Goal: Transaction & Acquisition: Purchase product/service

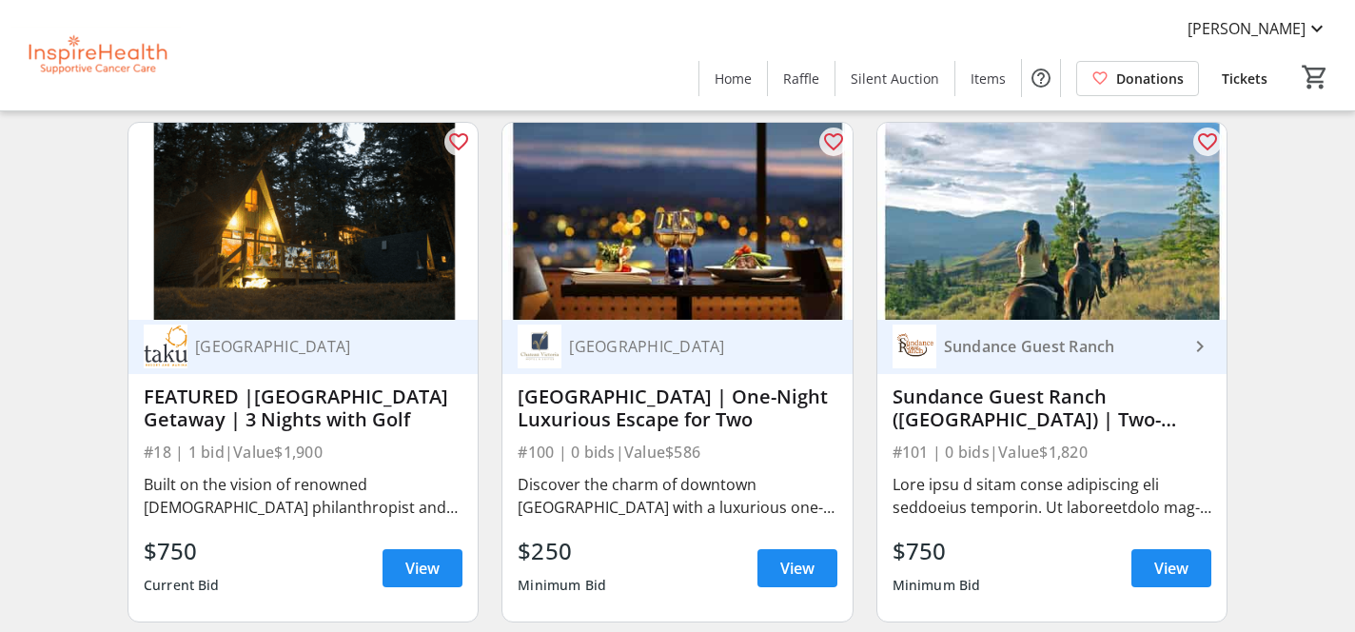
scroll to position [1226, 0]
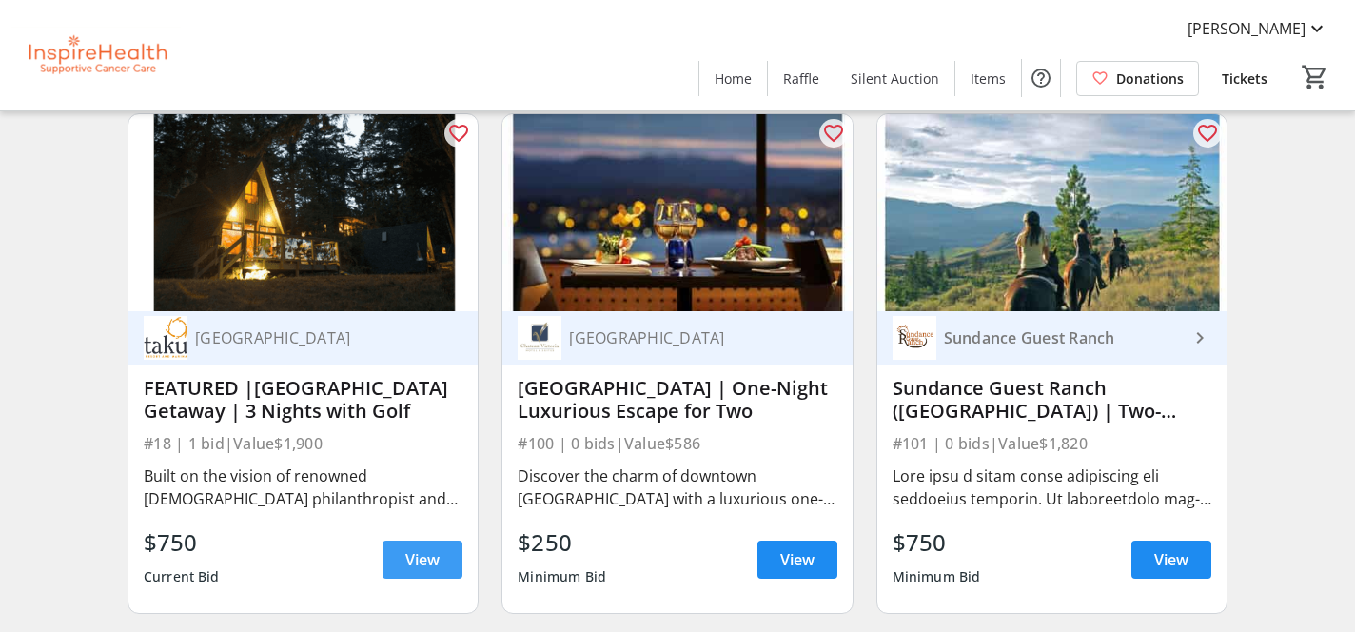
click at [423, 561] on span "View" at bounding box center [422, 559] width 34 height 23
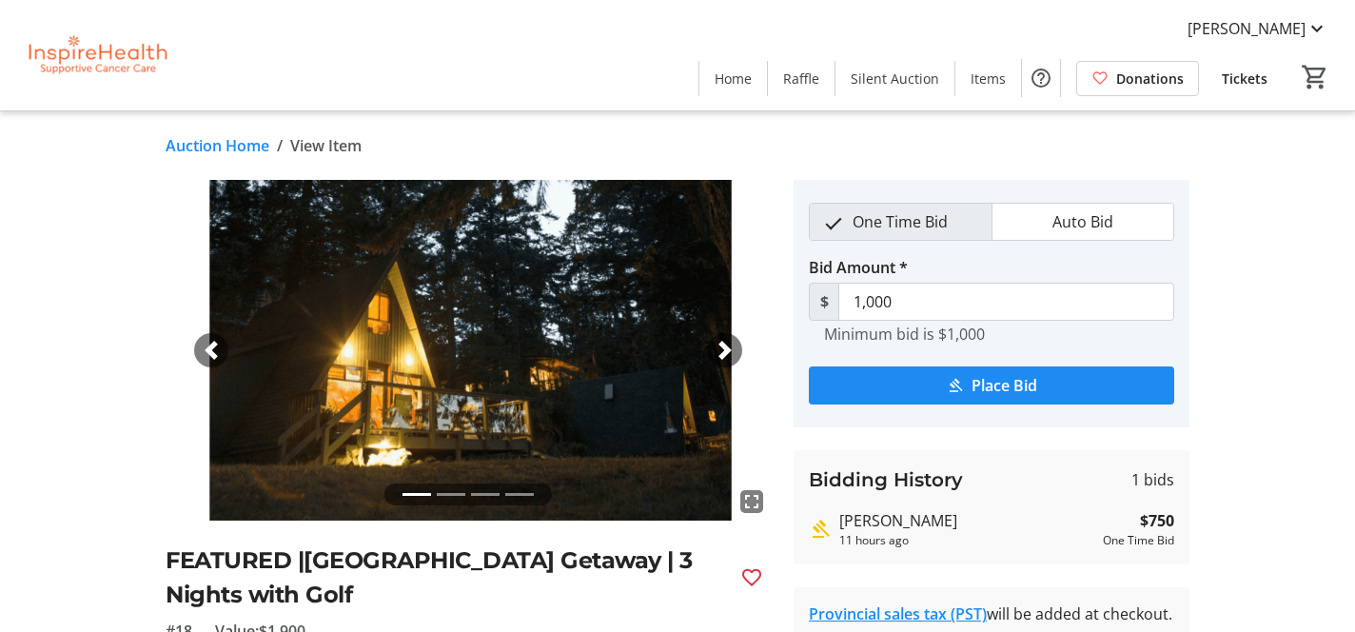
click at [726, 354] on span "button" at bounding box center [724, 350] width 19 height 19
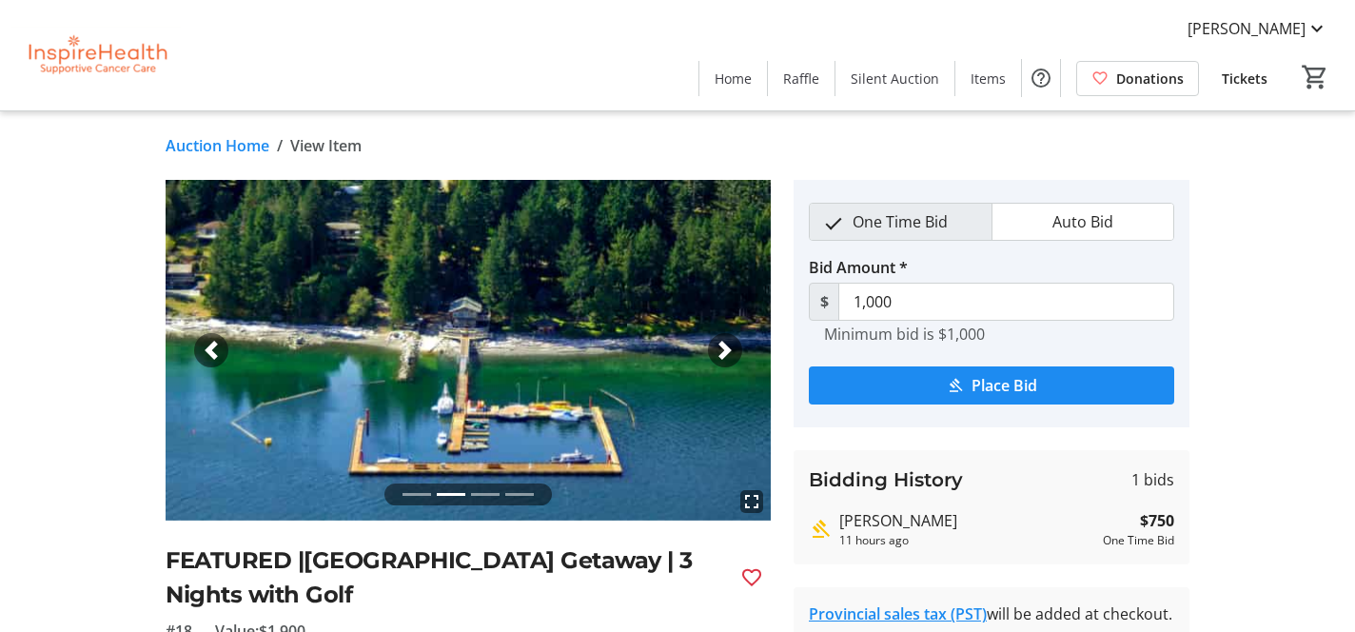
click at [726, 354] on span "button" at bounding box center [724, 350] width 19 height 19
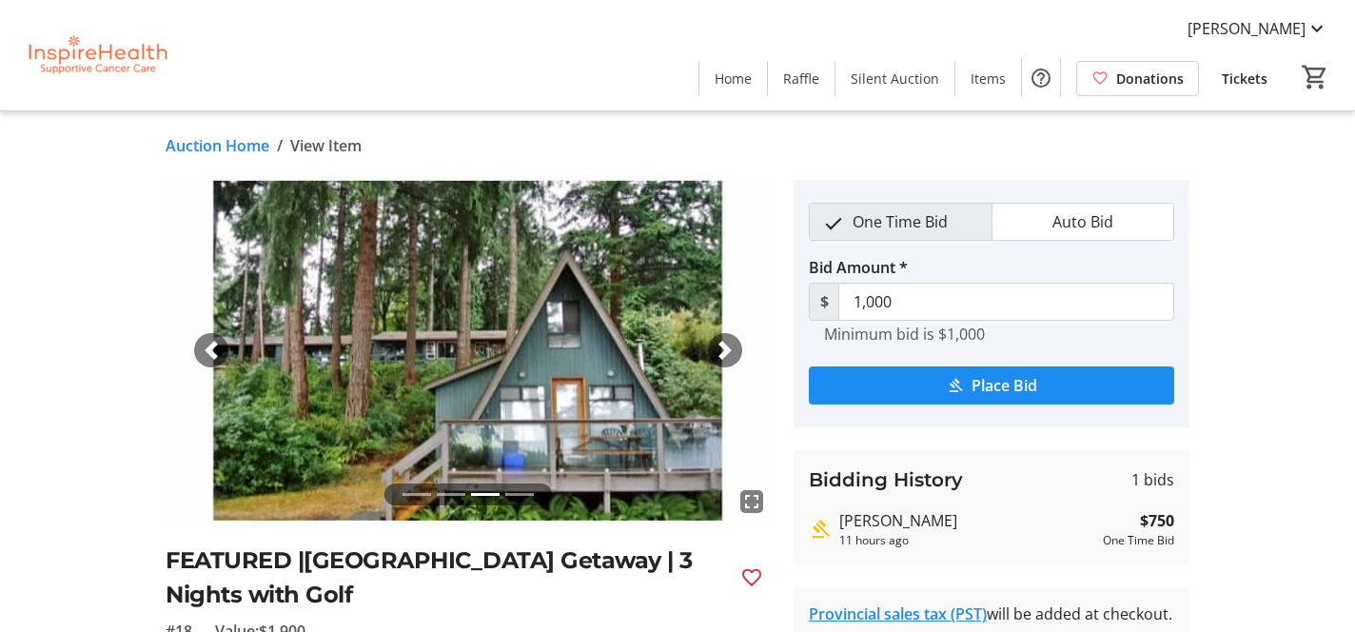
click at [726, 354] on span "button" at bounding box center [724, 350] width 19 height 19
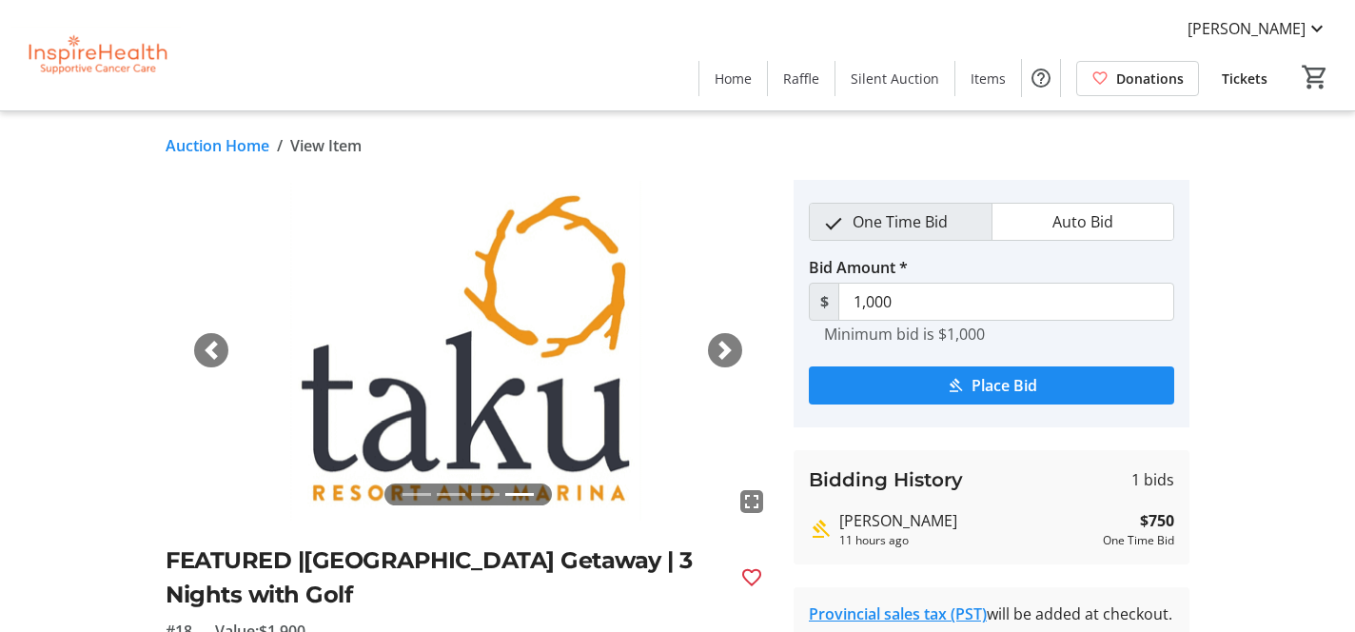
click at [235, 146] on link "Auction Home" at bounding box center [218, 145] width 104 height 23
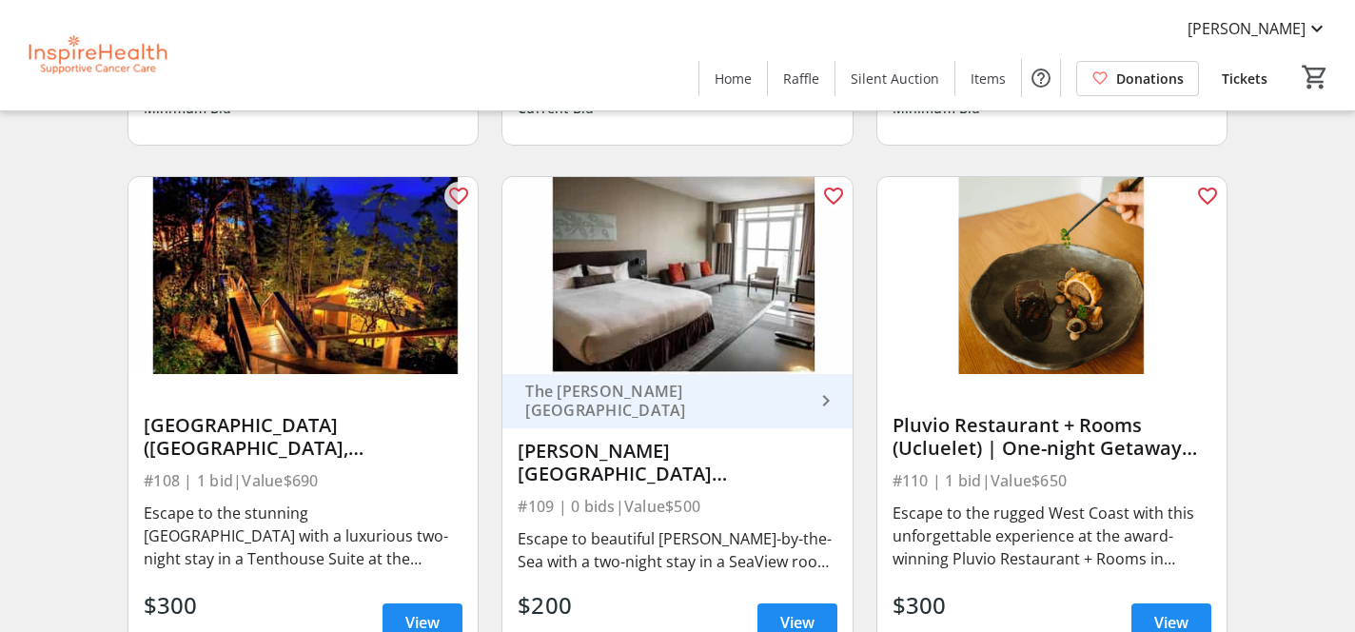
scroll to position [2753, 0]
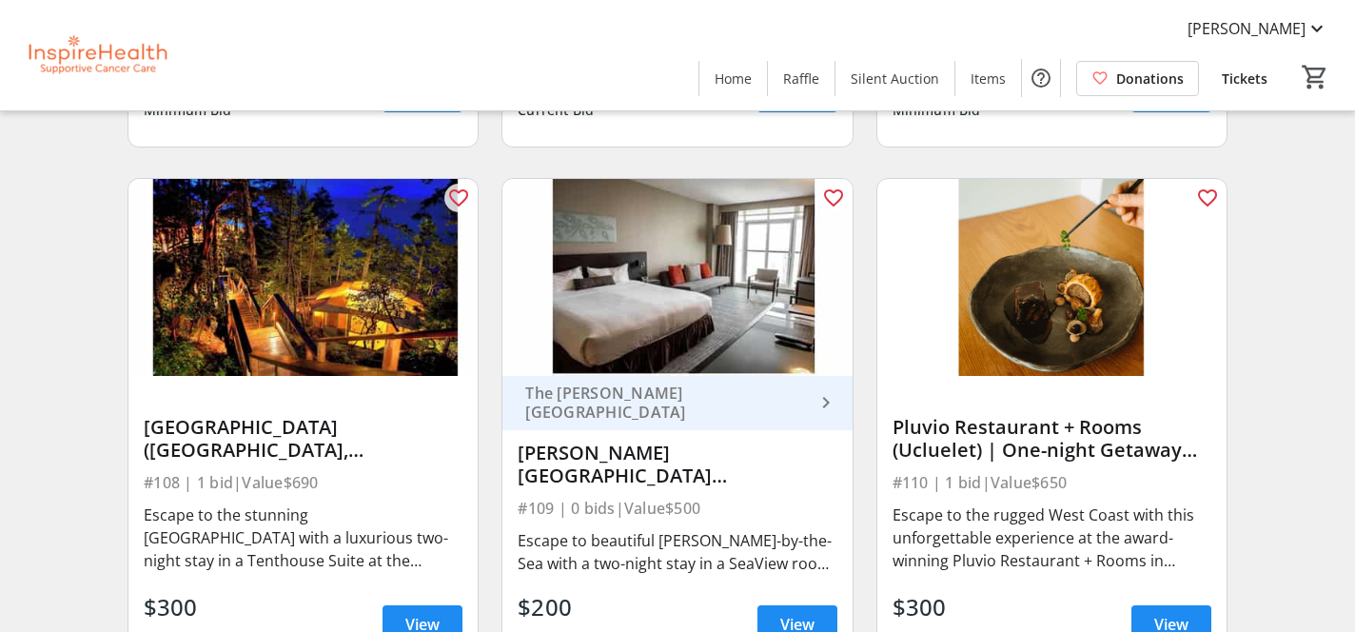
click at [296, 425] on div "[GEOGRAPHIC_DATA] ([GEOGRAPHIC_DATA], [GEOGRAPHIC_DATA]) | Two-Night Stay" at bounding box center [303, 439] width 319 height 46
click at [405, 616] on span "View" at bounding box center [422, 624] width 34 height 23
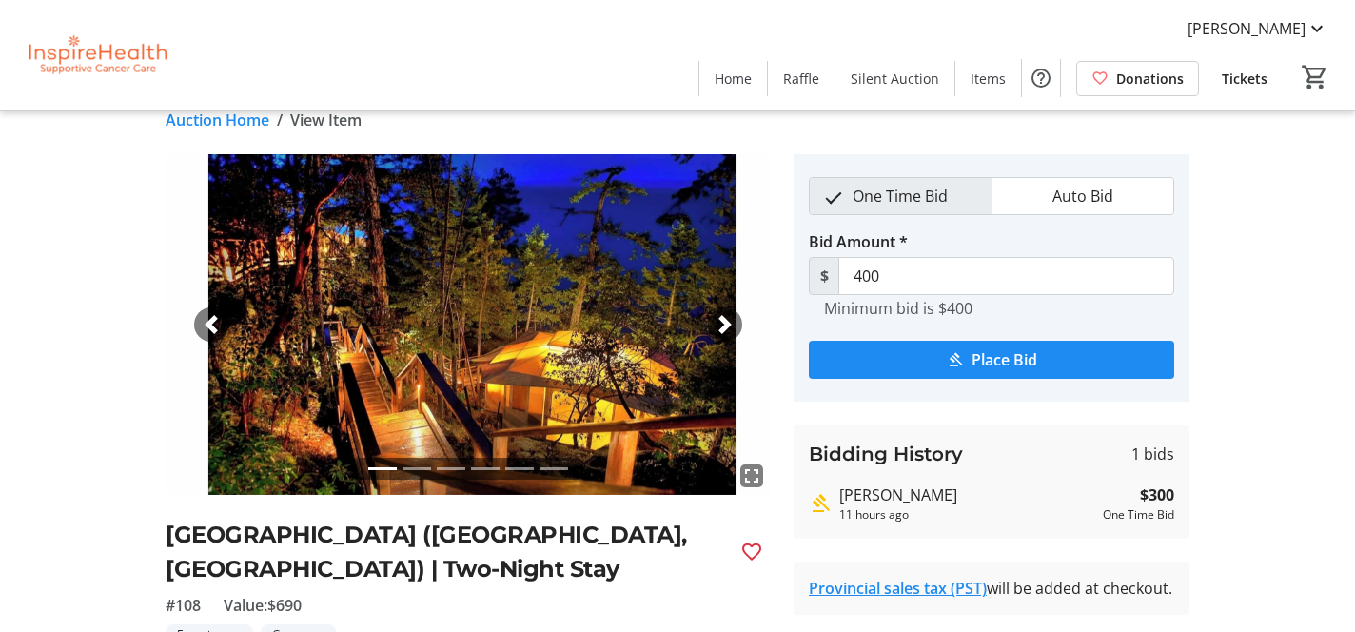
scroll to position [23, 0]
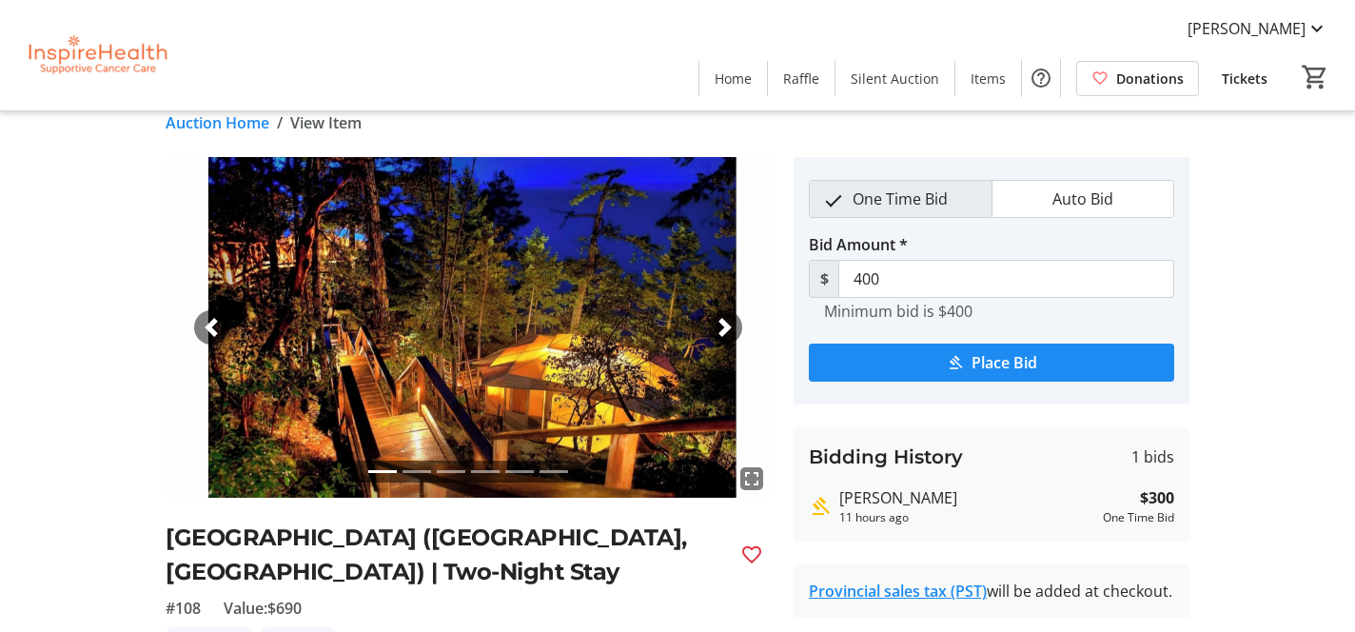
click at [725, 328] on span "button" at bounding box center [724, 327] width 19 height 19
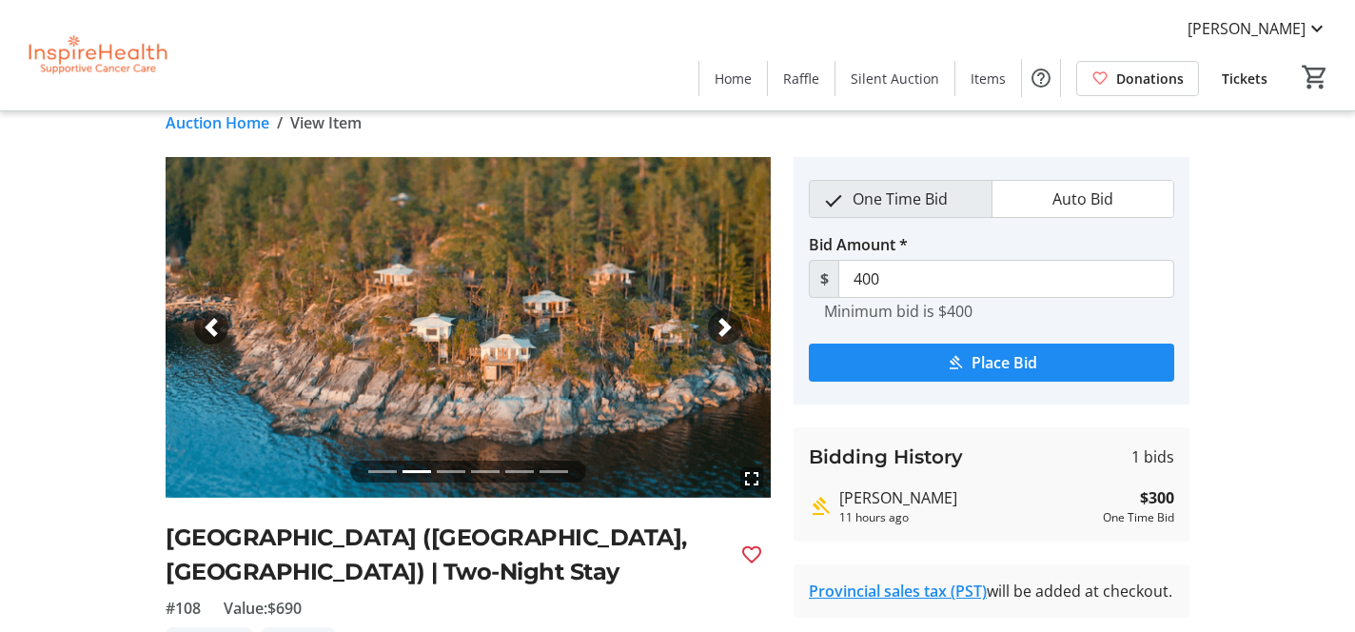
click at [725, 328] on span "button" at bounding box center [724, 327] width 19 height 19
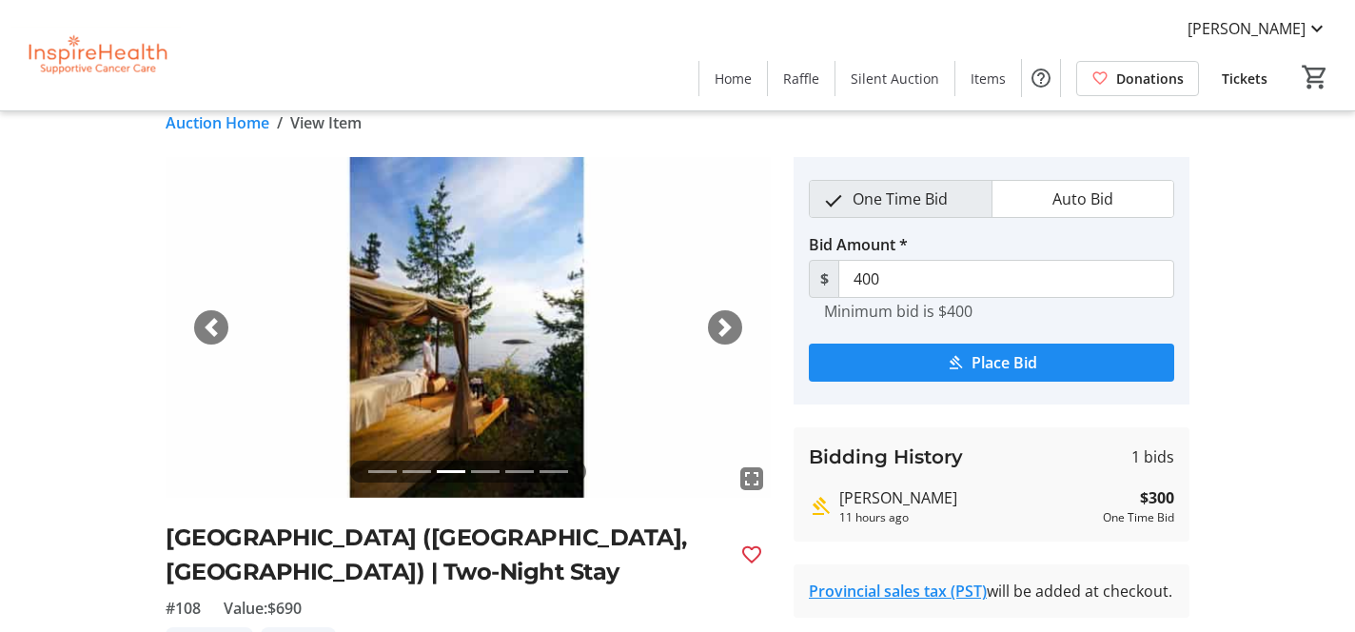
click at [725, 328] on span "button" at bounding box center [724, 327] width 19 height 19
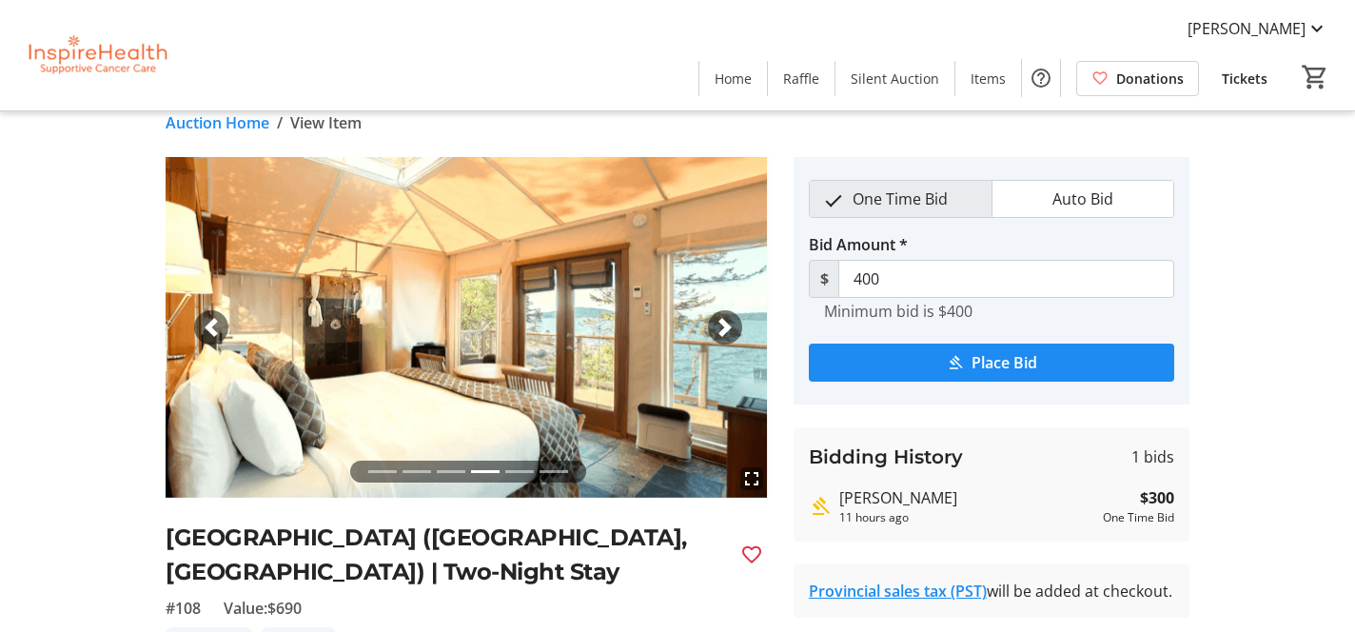
click at [725, 328] on span "button" at bounding box center [724, 327] width 19 height 19
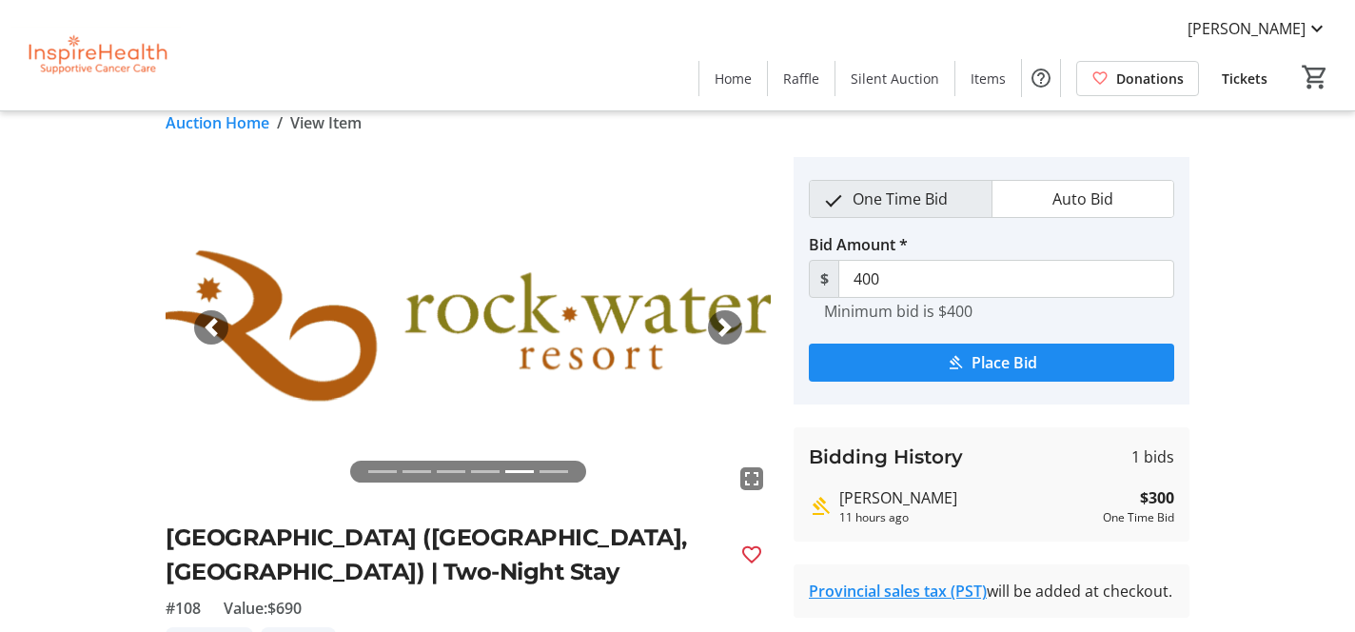
click at [725, 328] on span "button" at bounding box center [724, 327] width 19 height 19
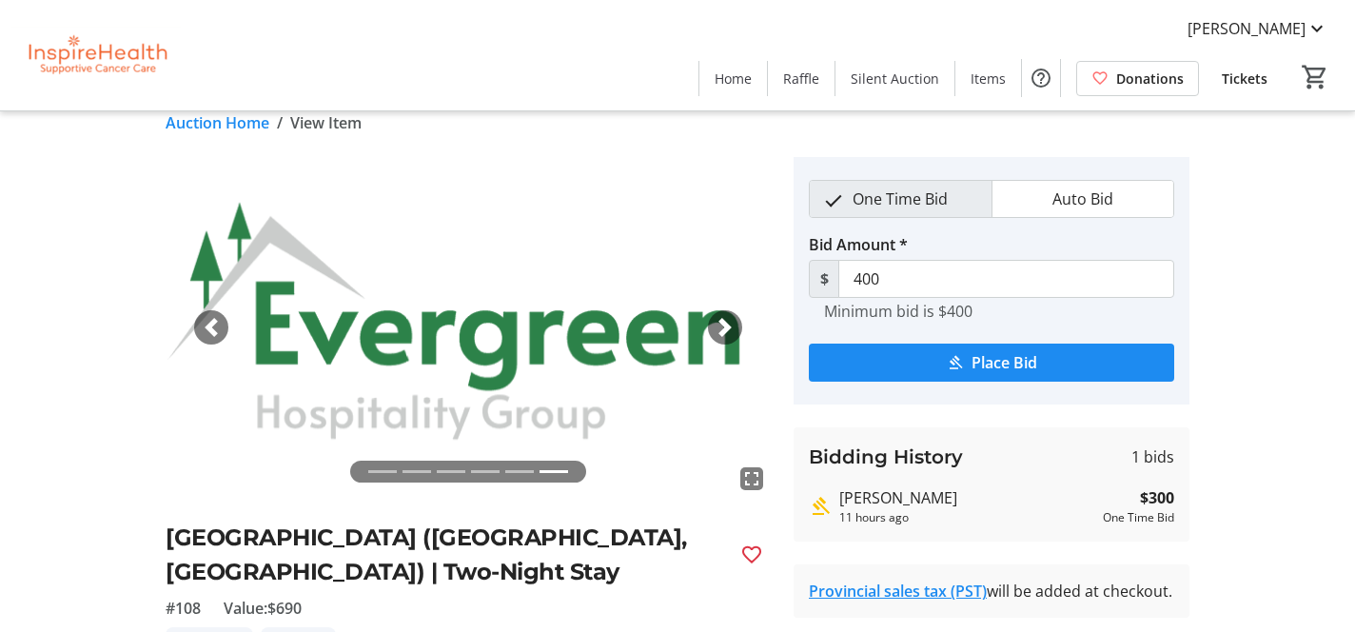
click at [237, 121] on link "Auction Home" at bounding box center [218, 122] width 104 height 23
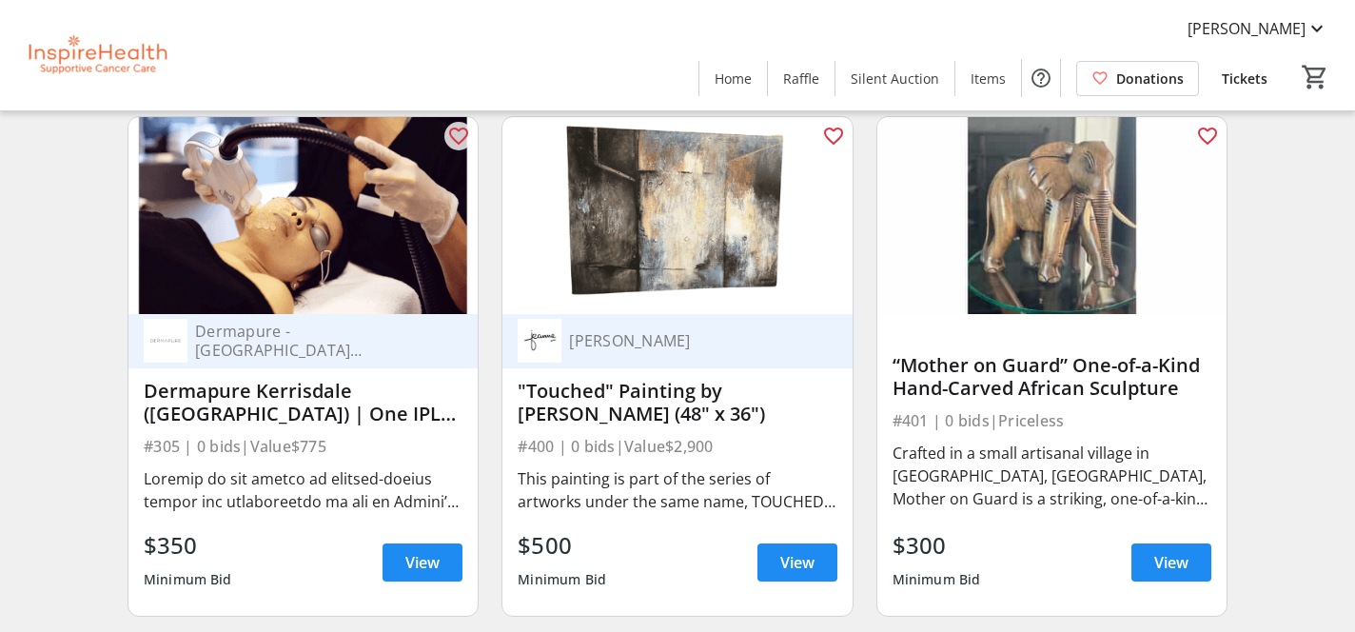
scroll to position [9189, 0]
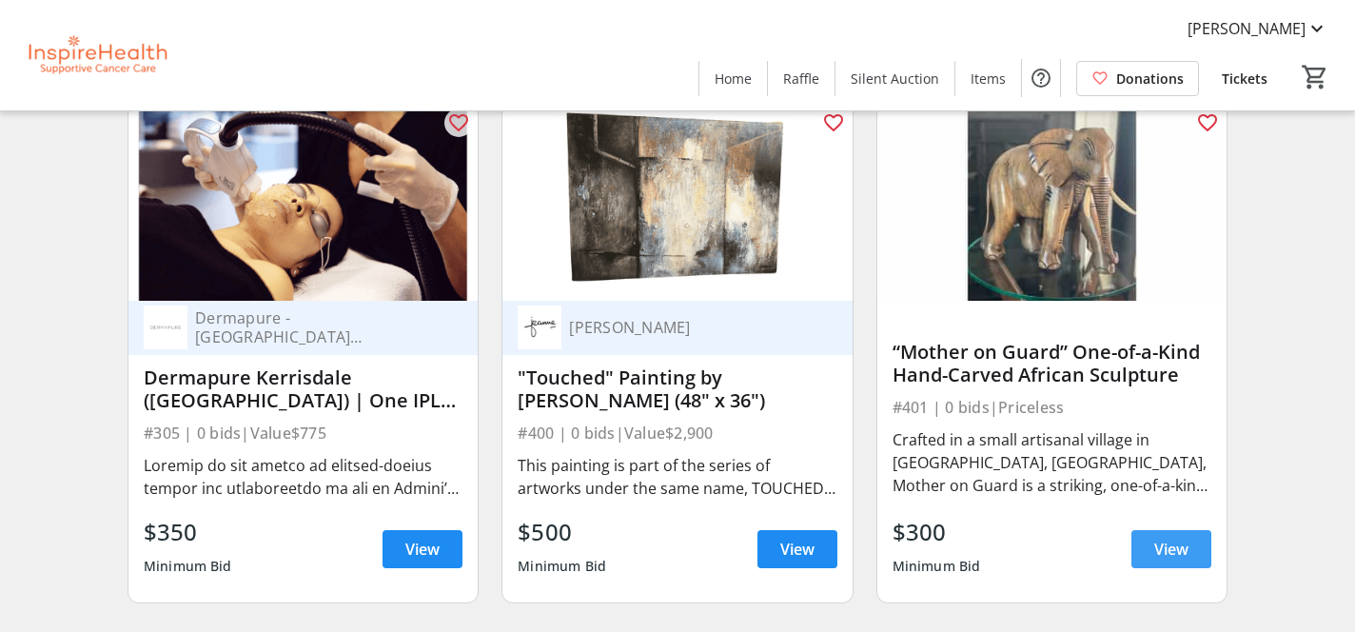
click at [1156, 550] on span "View" at bounding box center [1171, 548] width 34 height 23
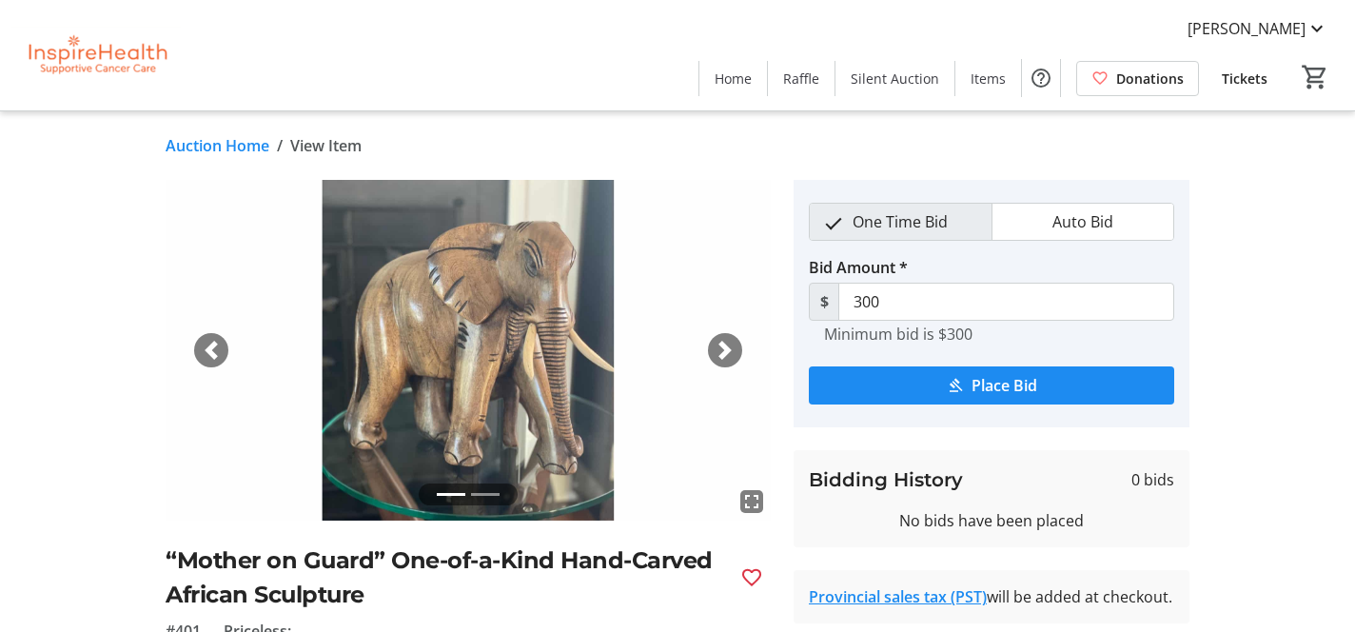
click at [725, 342] on span "button" at bounding box center [724, 350] width 19 height 19
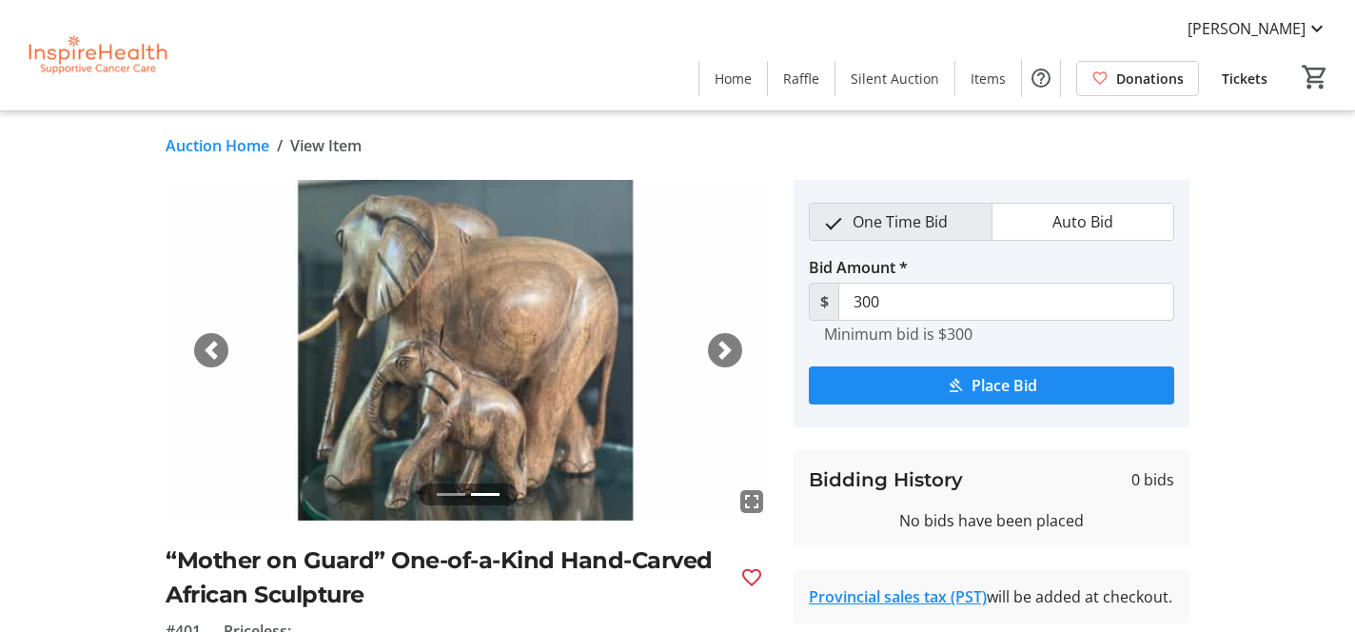
click at [204, 363] on div "Previous" at bounding box center [211, 350] width 34 height 34
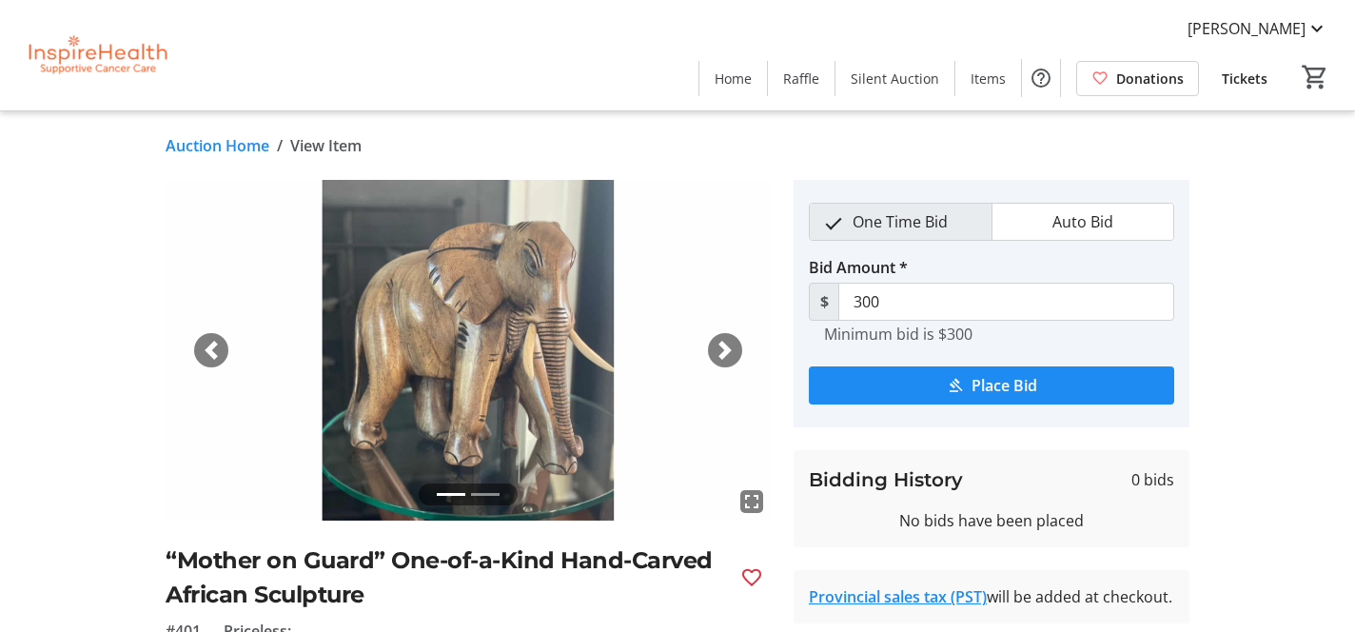
click at [204, 141] on link "Auction Home" at bounding box center [218, 145] width 104 height 23
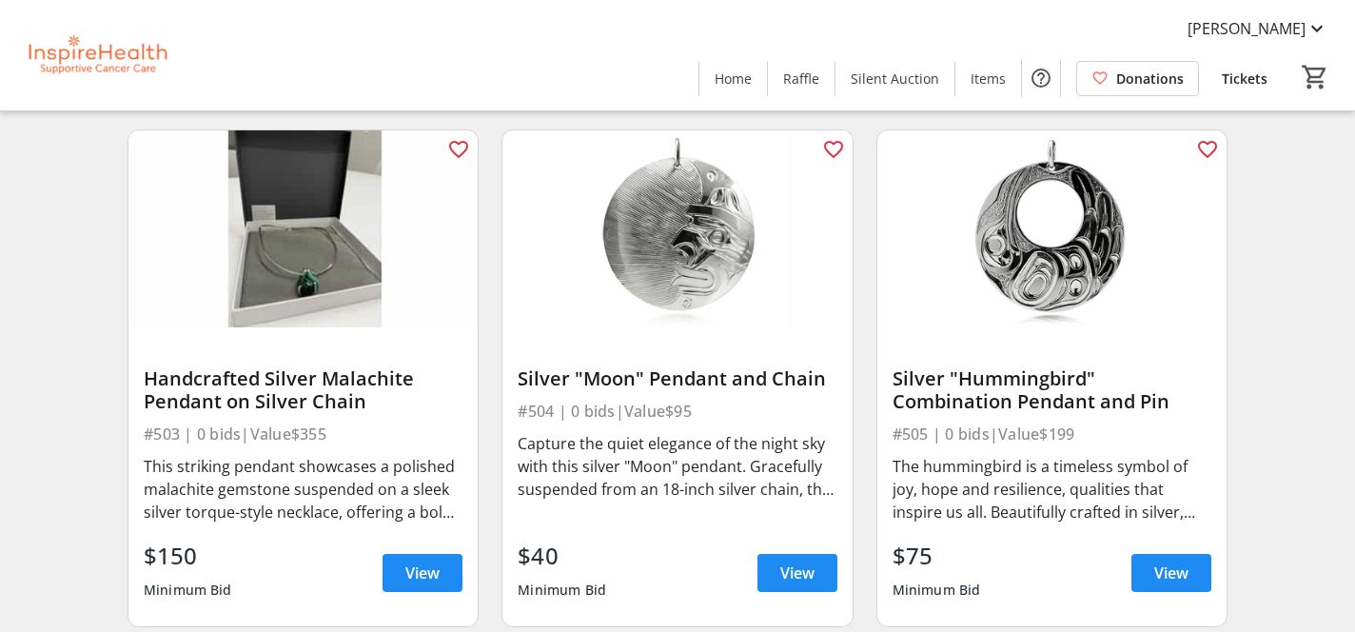
scroll to position [10234, 0]
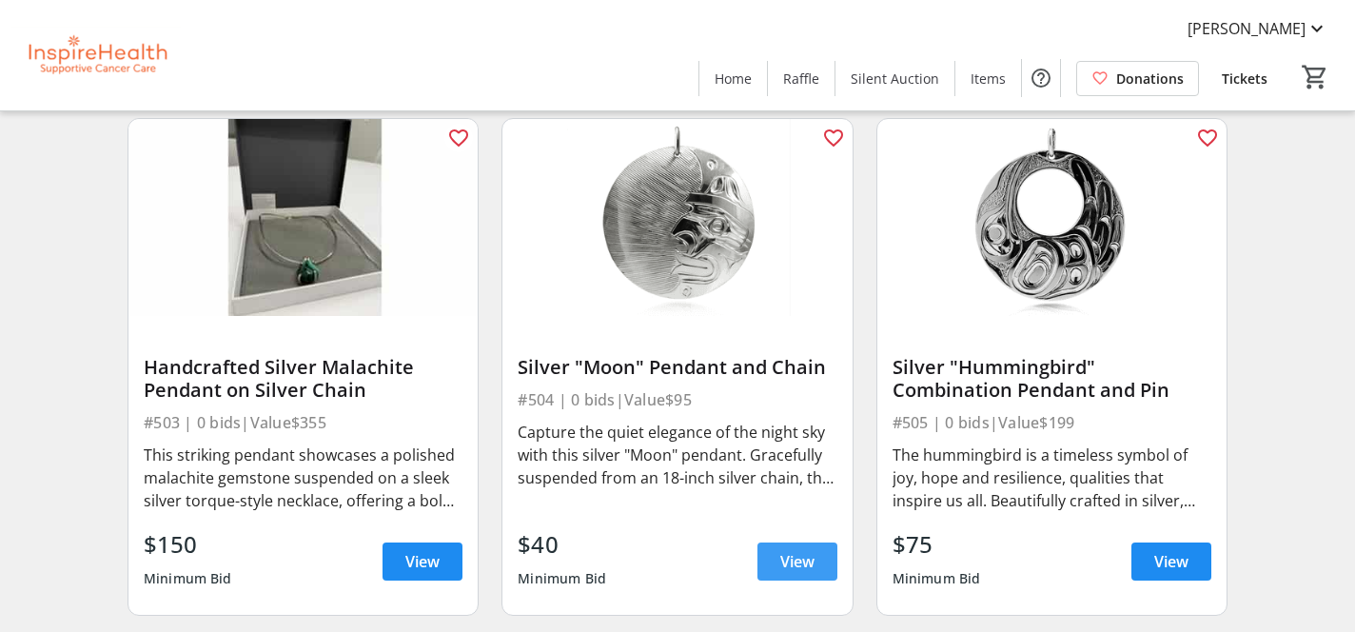
click at [803, 566] on span "View" at bounding box center [797, 561] width 34 height 23
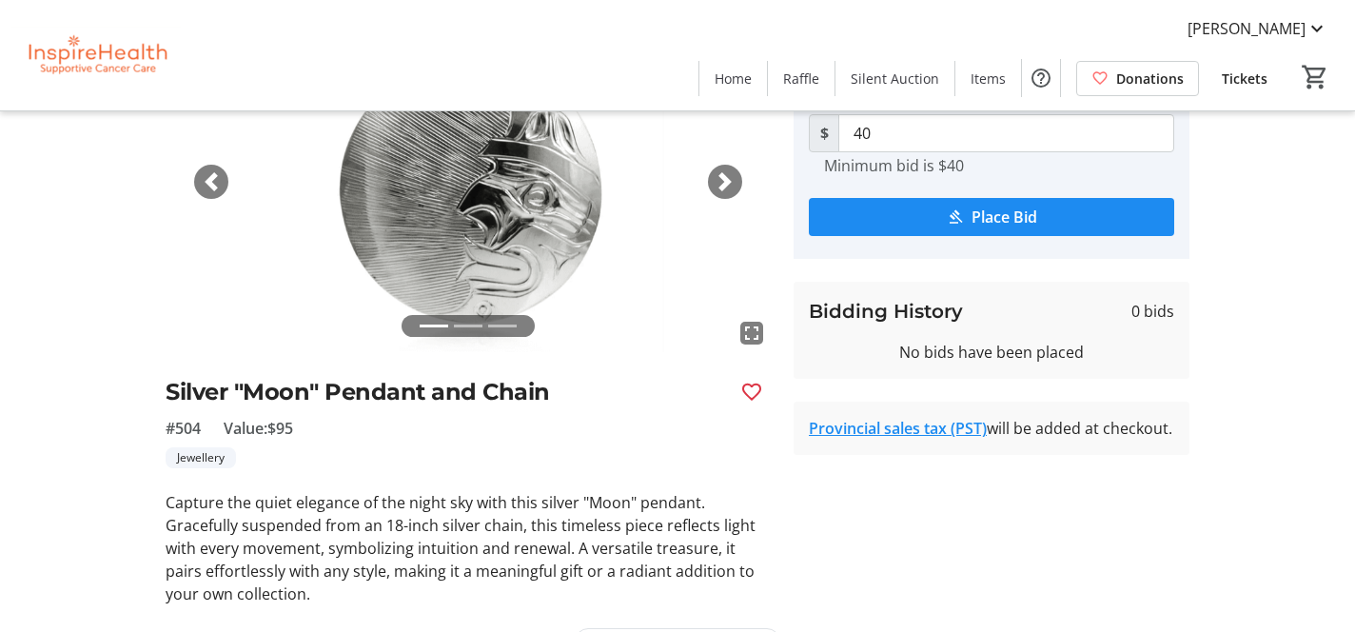
scroll to position [170, 0]
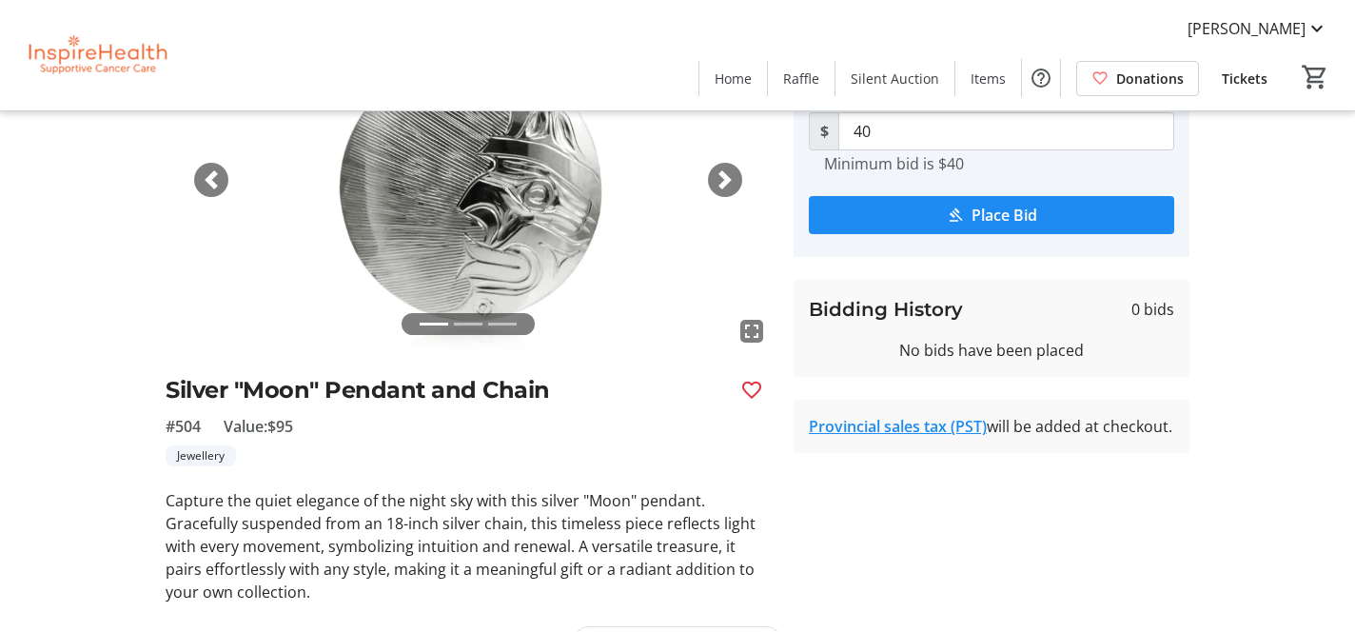
click at [727, 180] on span "button" at bounding box center [724, 179] width 19 height 19
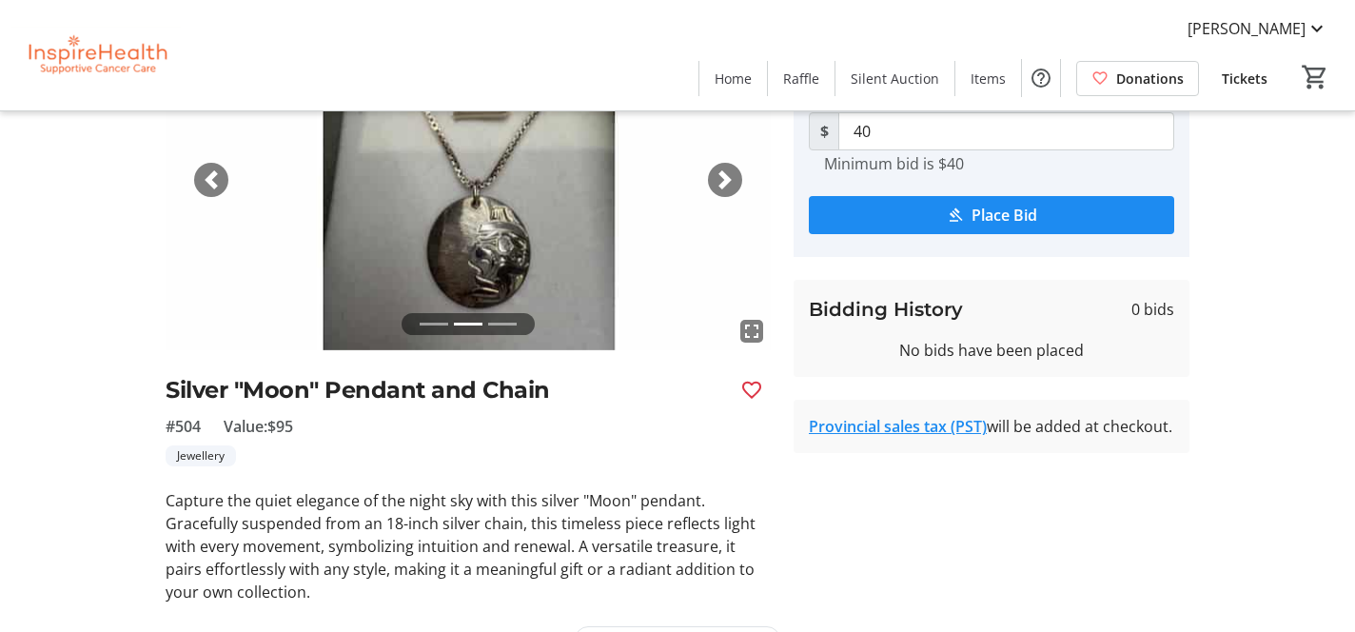
click at [727, 180] on span "button" at bounding box center [724, 179] width 19 height 19
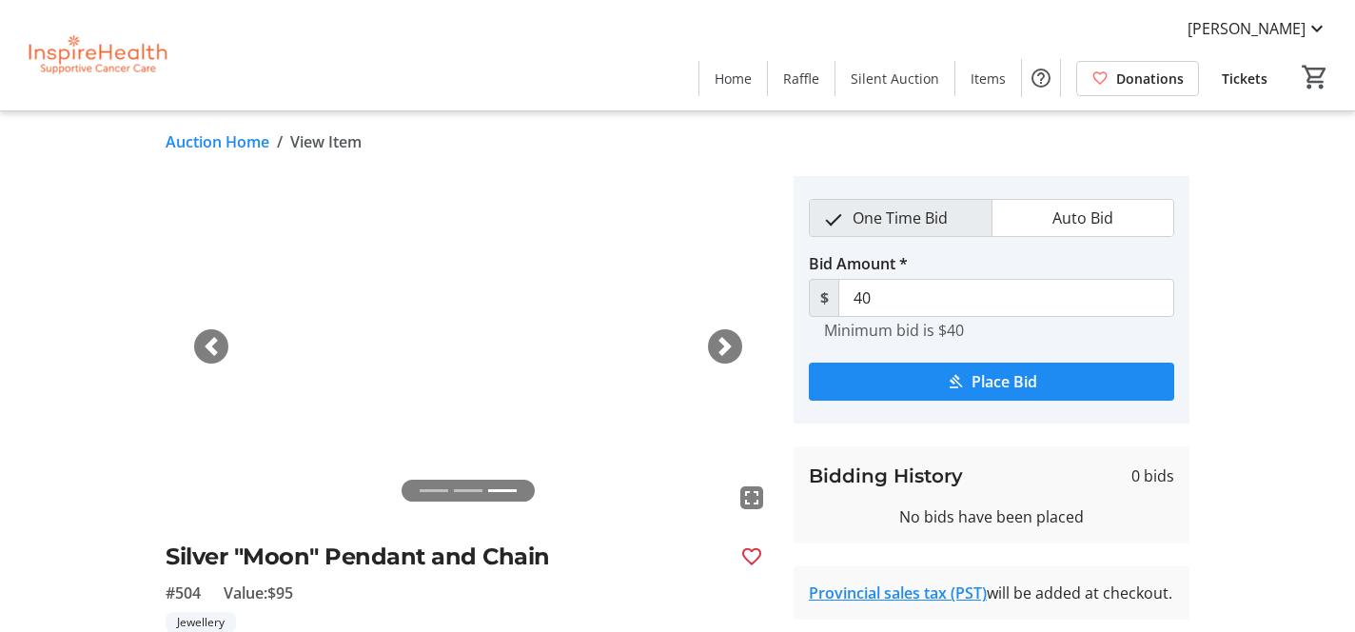
scroll to position [0, 0]
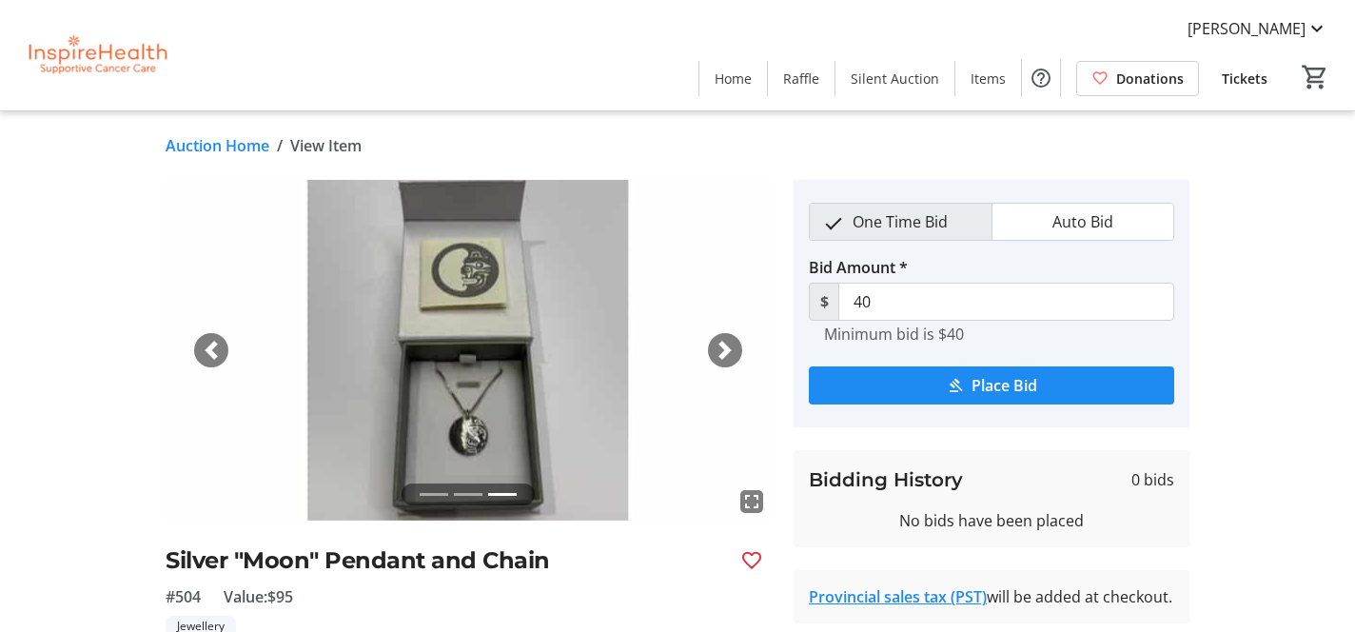
click at [238, 147] on link "Auction Home" at bounding box center [218, 145] width 104 height 23
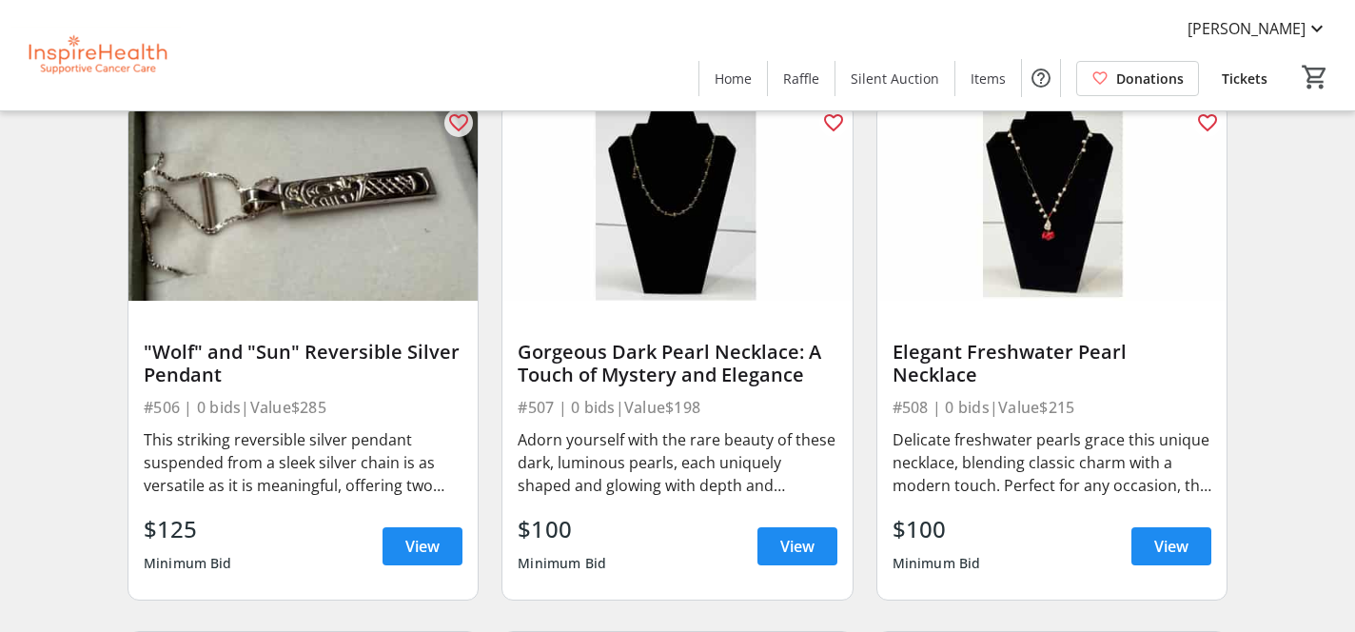
scroll to position [10791, 0]
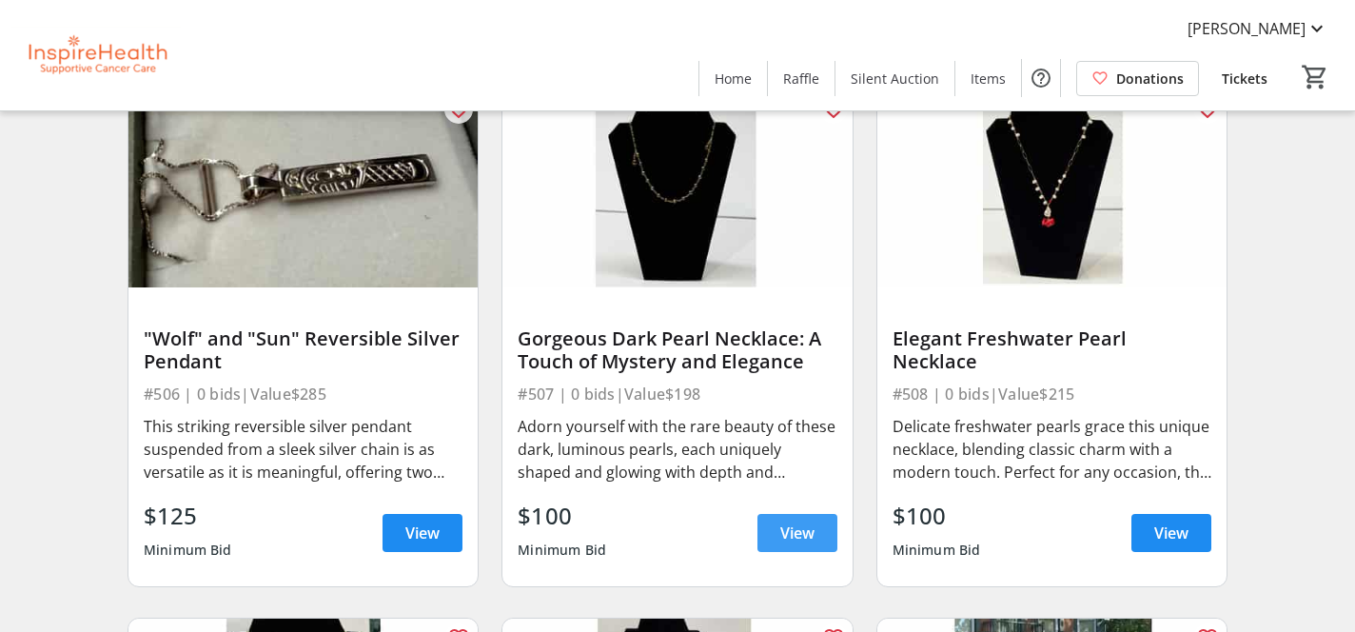
click at [773, 532] on span at bounding box center [797, 533] width 80 height 46
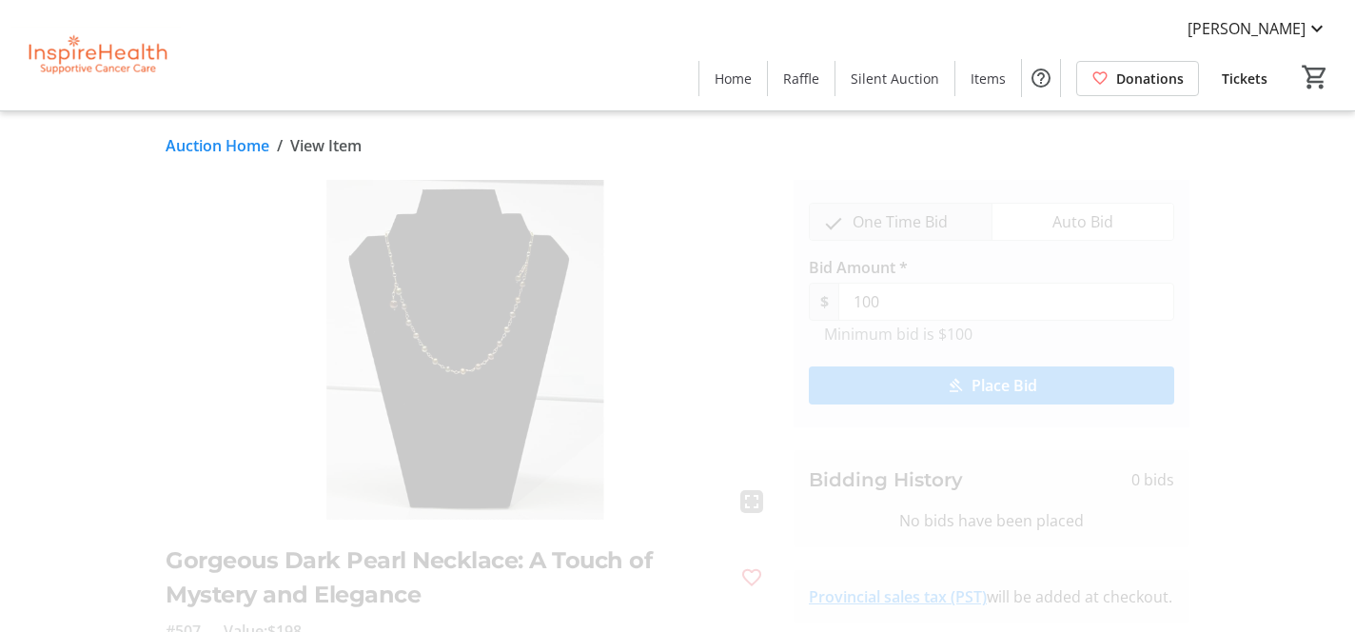
click at [235, 149] on link "Auction Home" at bounding box center [218, 145] width 104 height 23
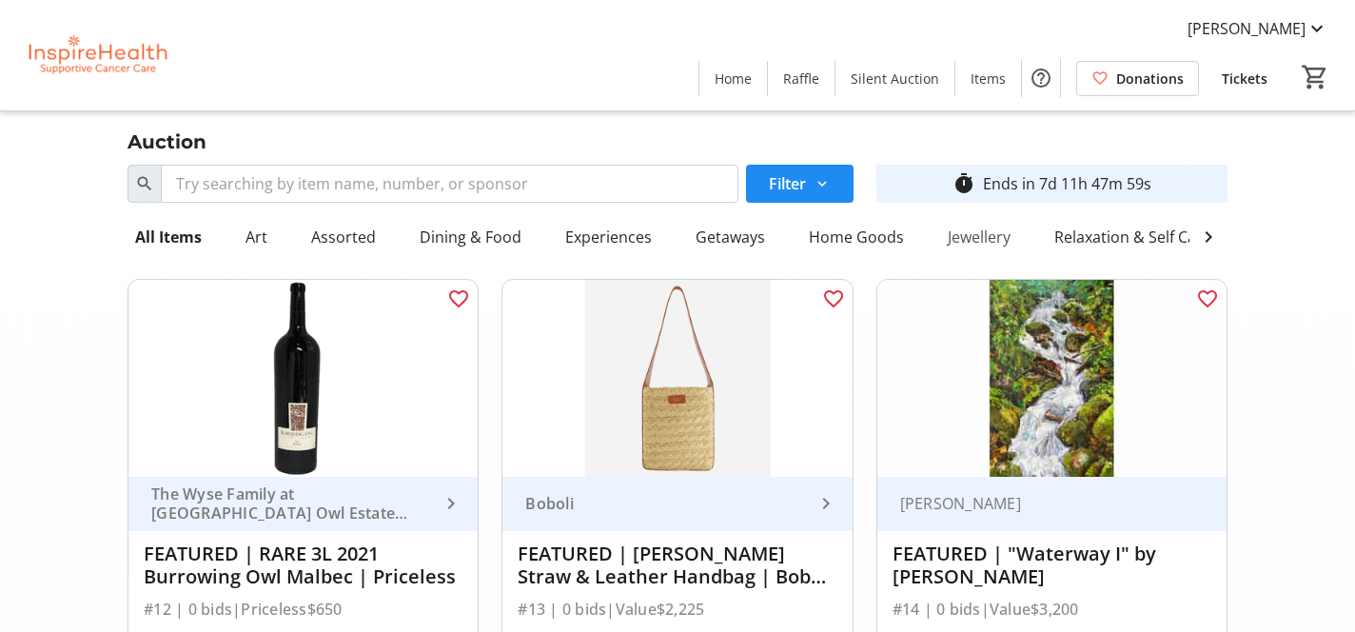
click at [969, 241] on div "Jewellery" at bounding box center [979, 237] width 78 height 38
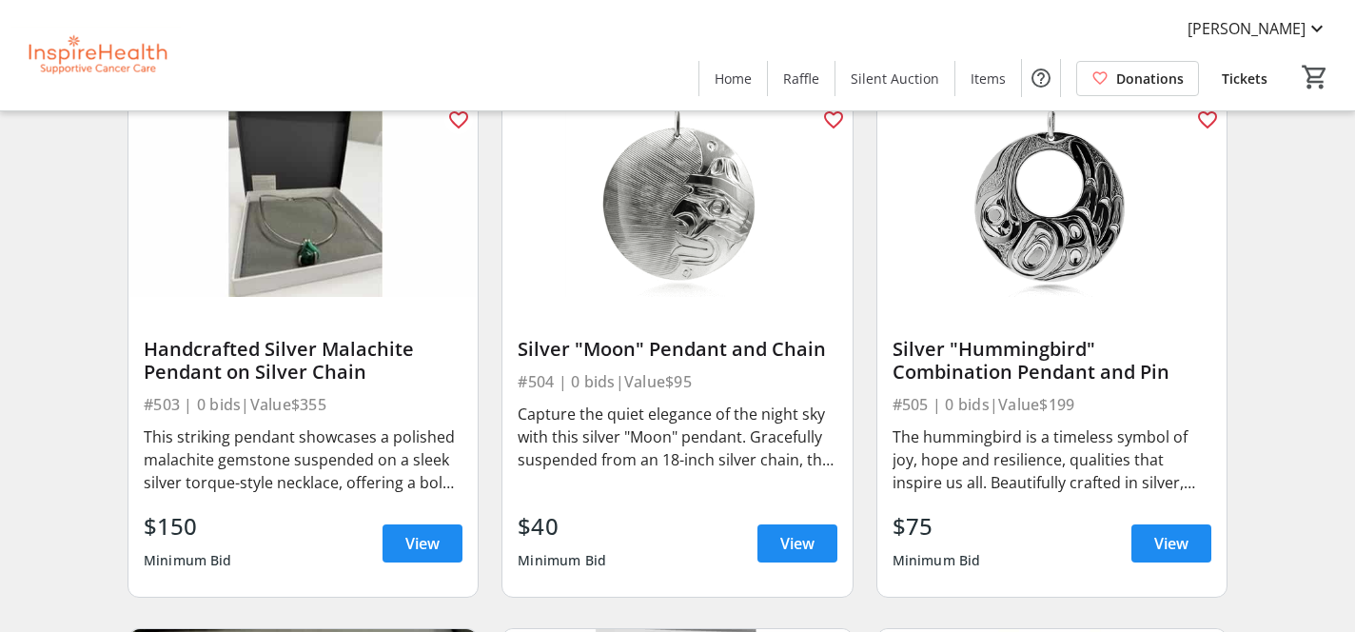
scroll to position [714, 0]
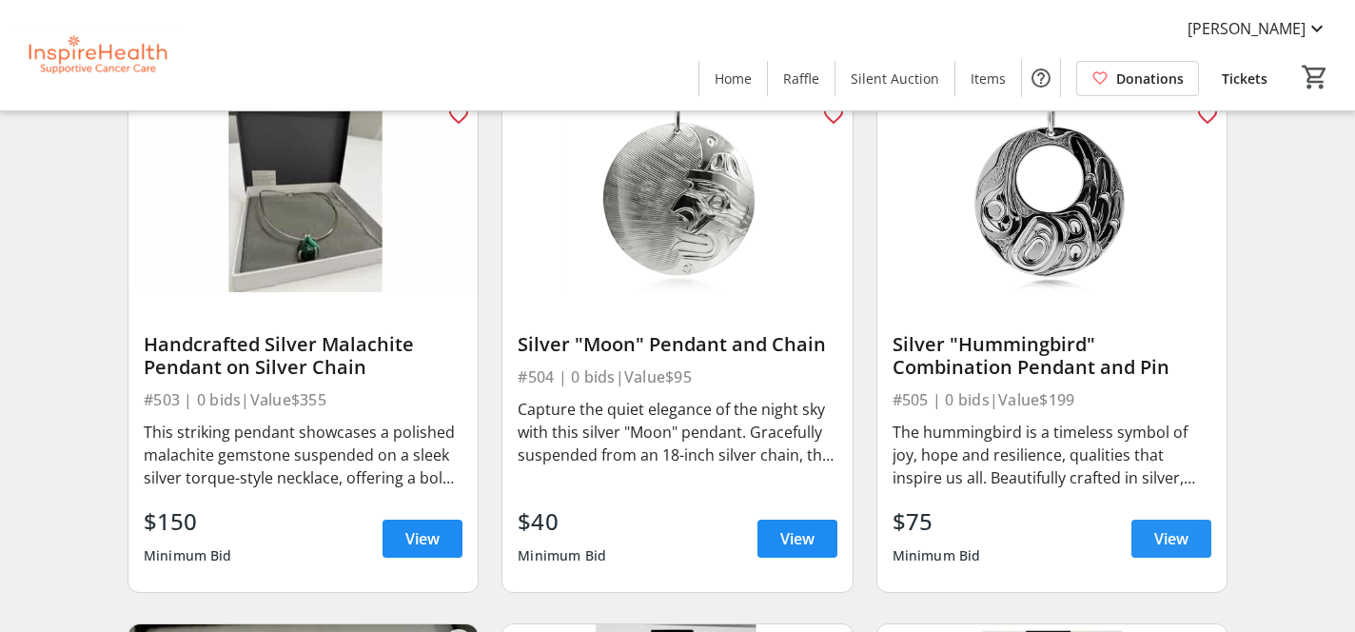
click at [1163, 547] on span "View" at bounding box center [1171, 538] width 34 height 23
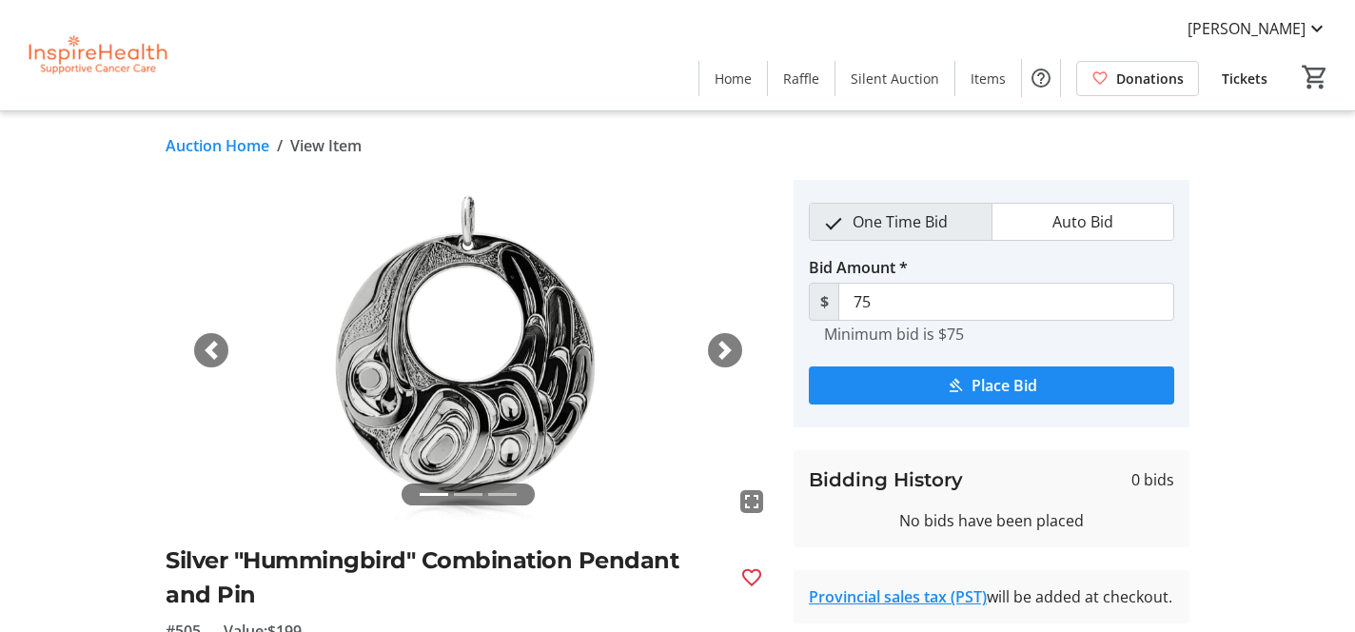
click at [723, 353] on span "button" at bounding box center [724, 350] width 19 height 19
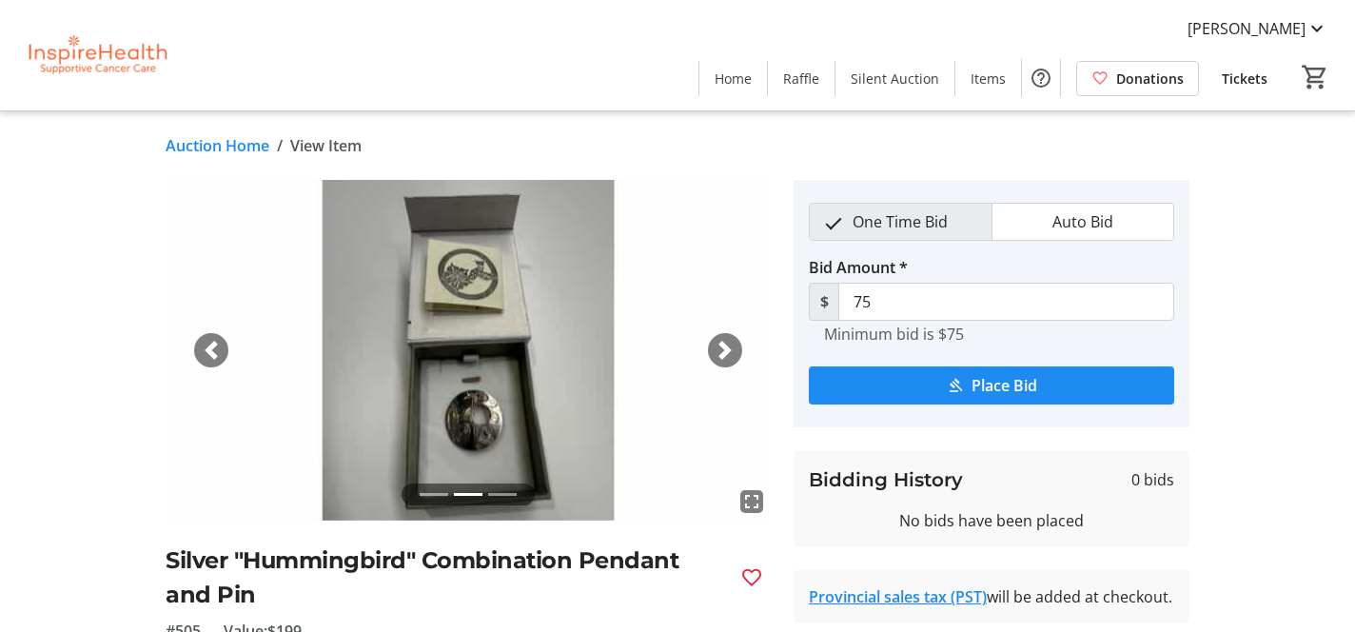
click at [723, 353] on span "button" at bounding box center [724, 350] width 19 height 19
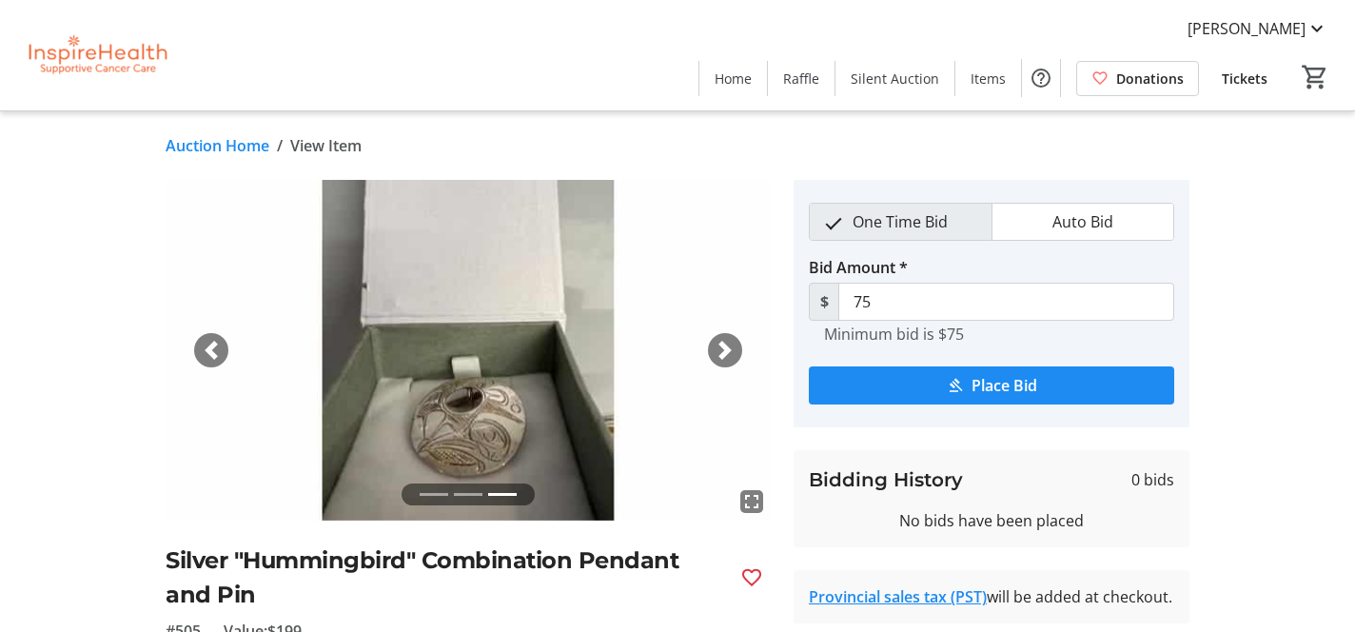
click at [723, 353] on span "button" at bounding box center [724, 350] width 19 height 19
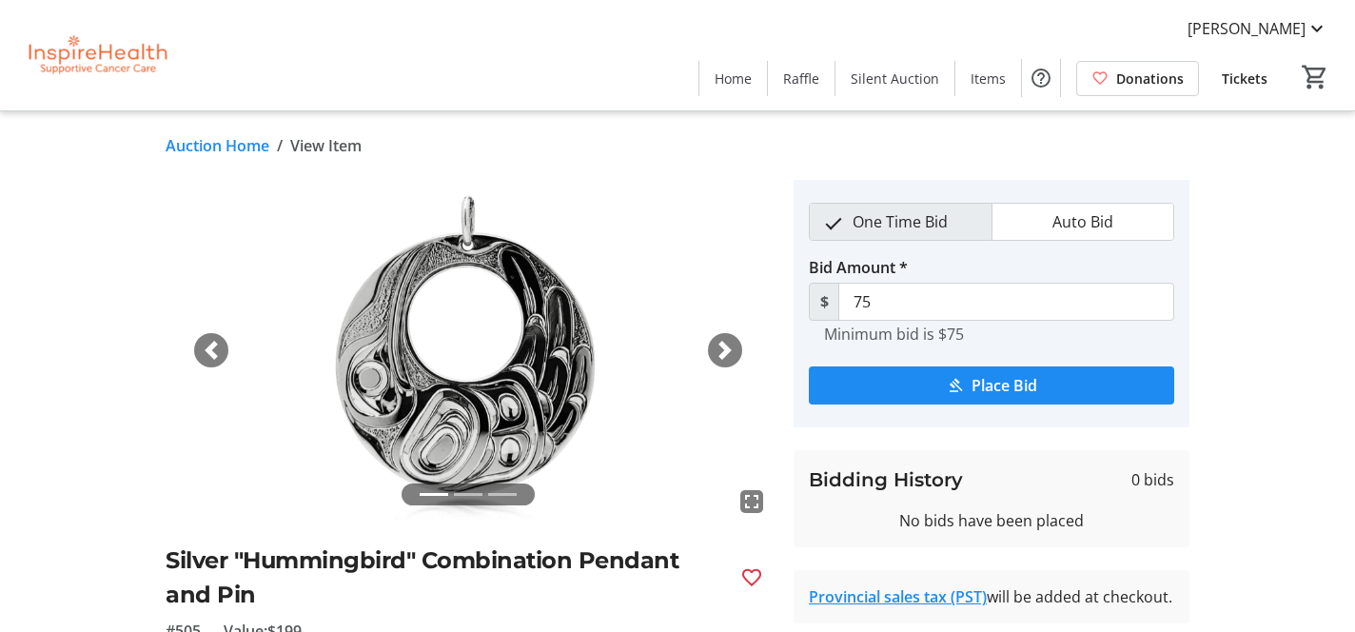
click at [236, 149] on link "Auction Home" at bounding box center [218, 145] width 104 height 23
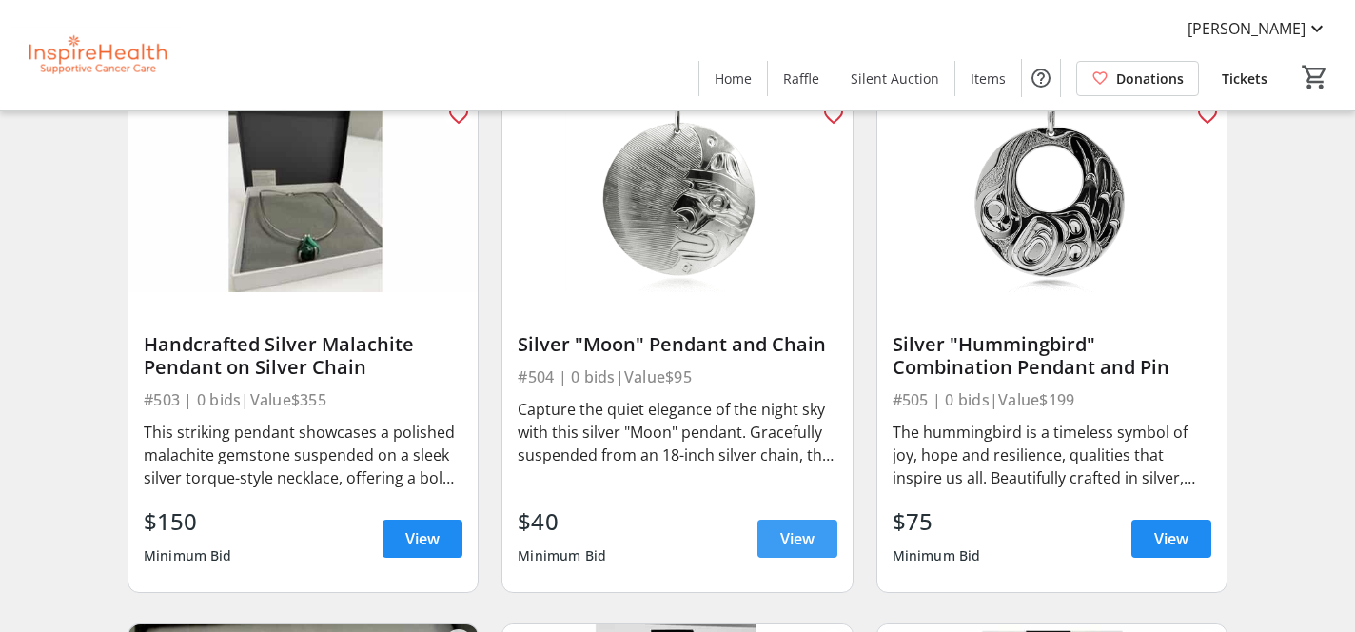
click at [816, 541] on span at bounding box center [797, 539] width 80 height 46
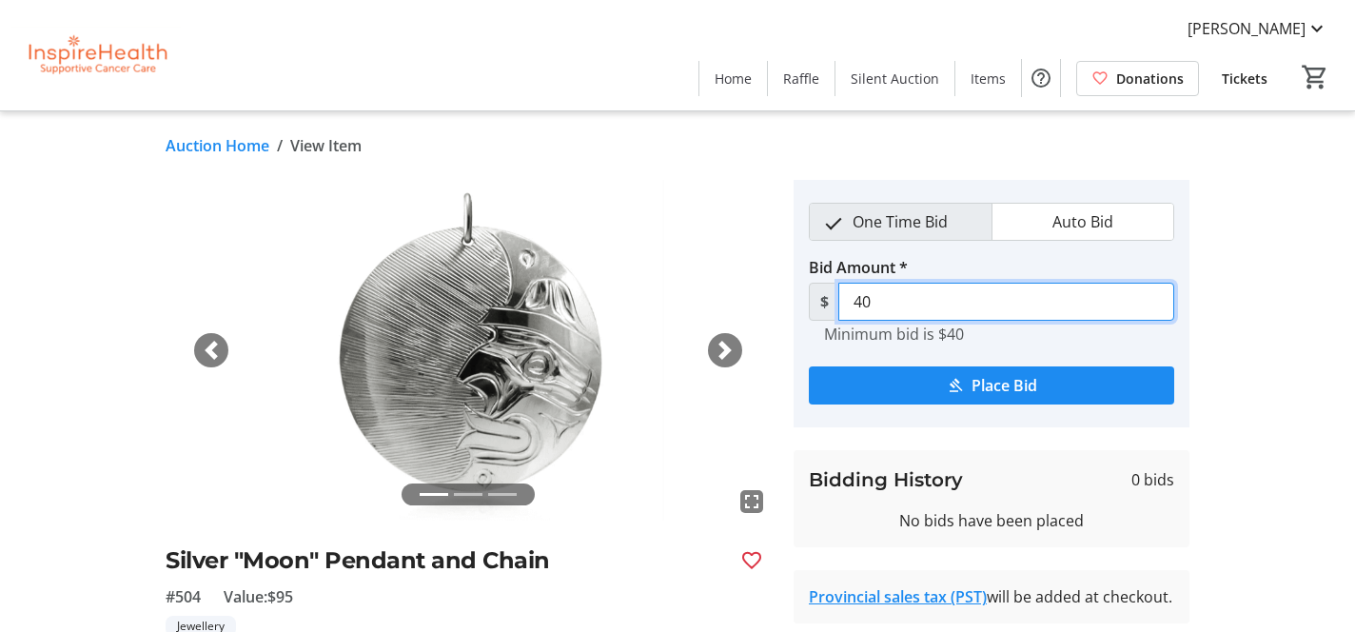
click at [930, 303] on input "40" at bounding box center [1006, 302] width 336 height 38
type input "4"
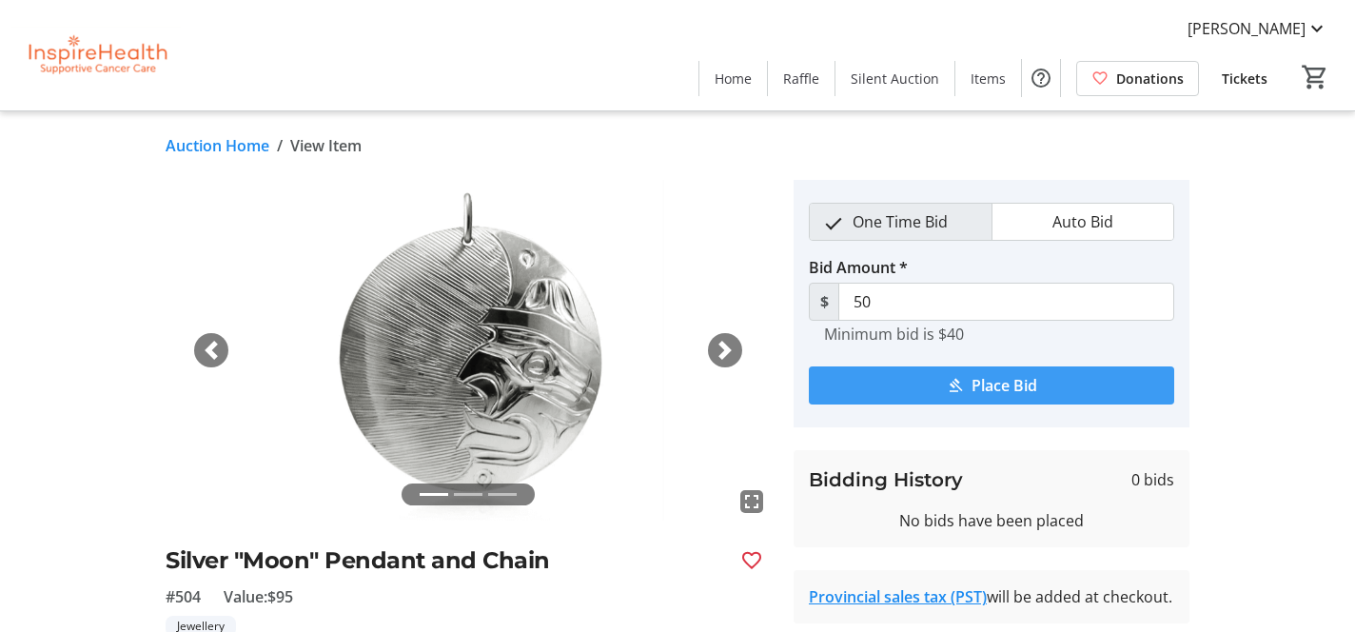
click at [956, 389] on mat-icon "submit" at bounding box center [955, 385] width 17 height 17
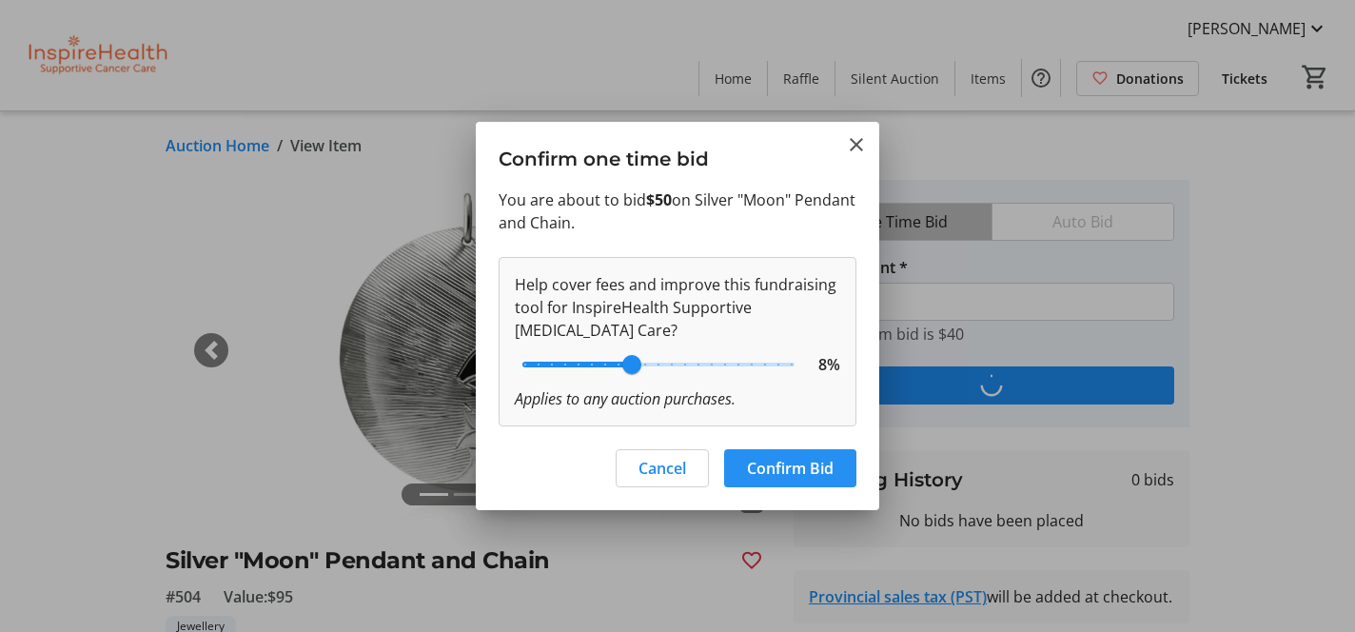
click at [775, 468] on span "Confirm Bid" at bounding box center [790, 468] width 87 height 23
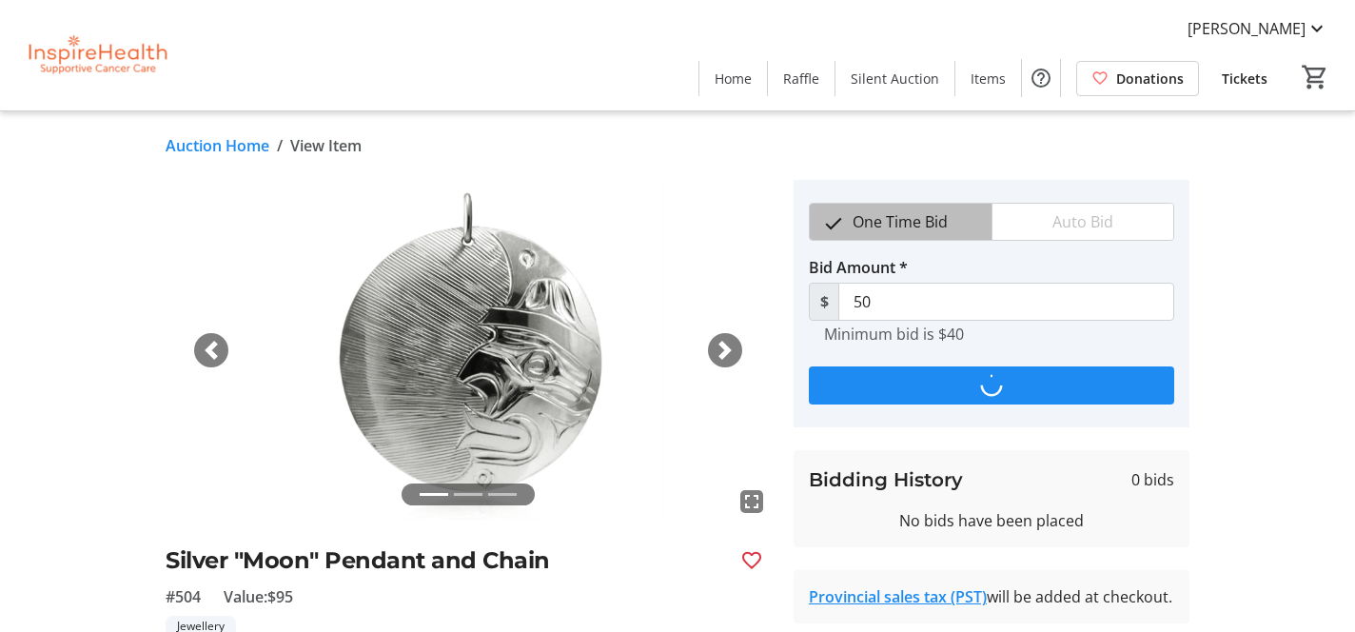
type input "70"
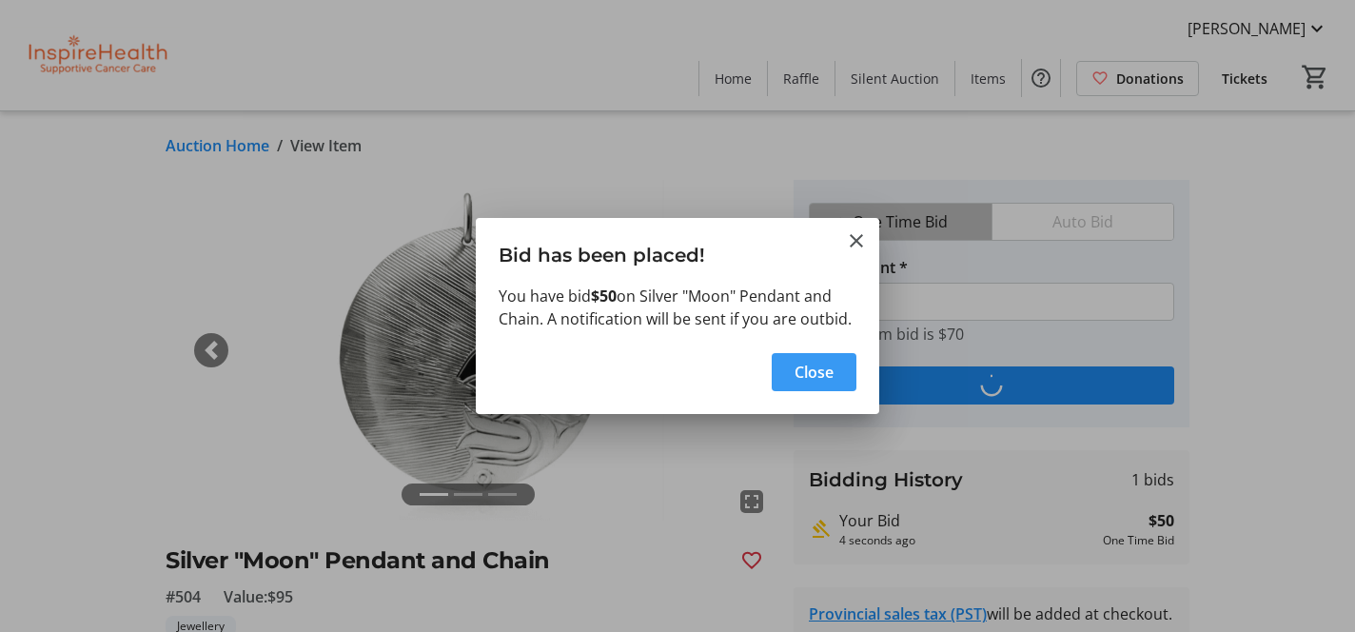
click at [811, 370] on span "Close" at bounding box center [813, 372] width 39 height 23
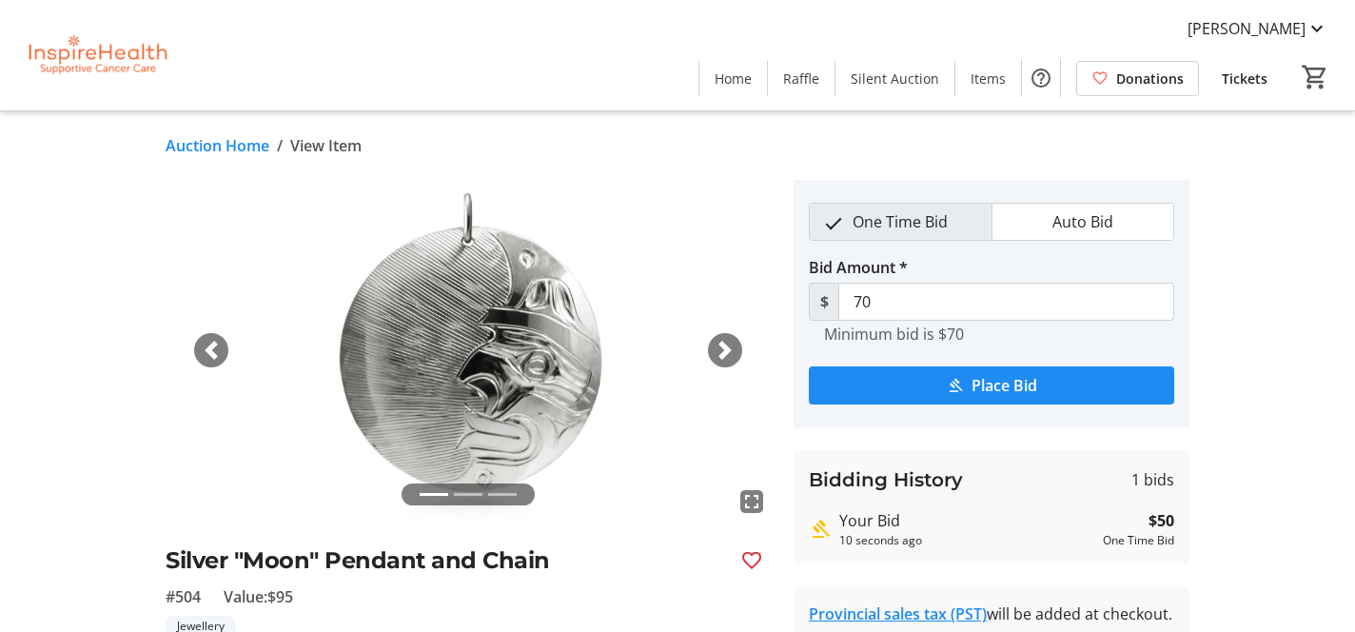
click at [244, 138] on link "Auction Home" at bounding box center [218, 145] width 104 height 23
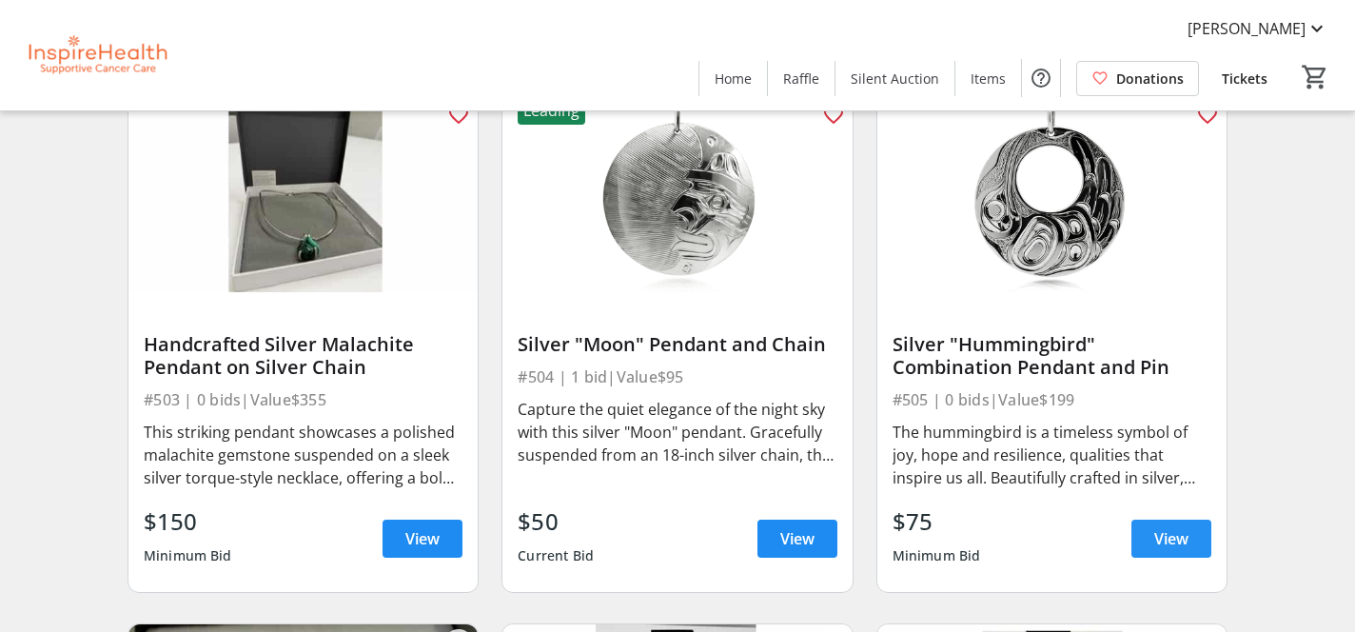
click at [1172, 537] on span "View" at bounding box center [1171, 538] width 34 height 23
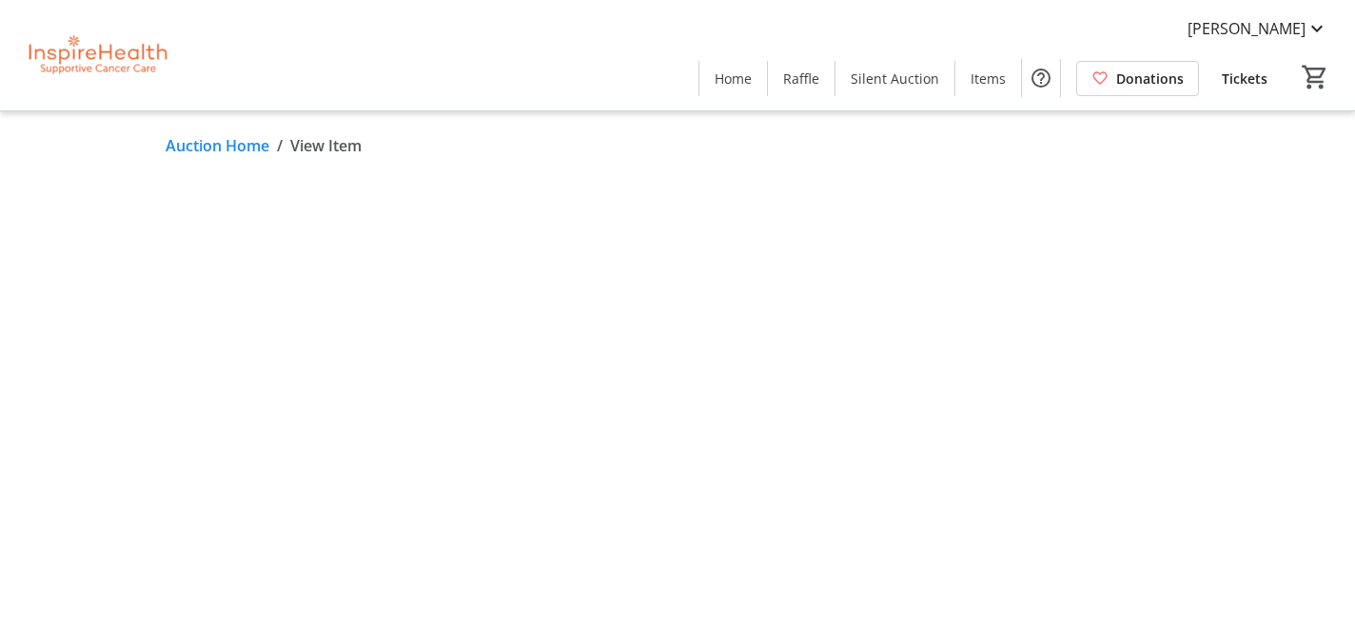
click at [899, 391] on span "submit" at bounding box center [991, 385] width 365 height 46
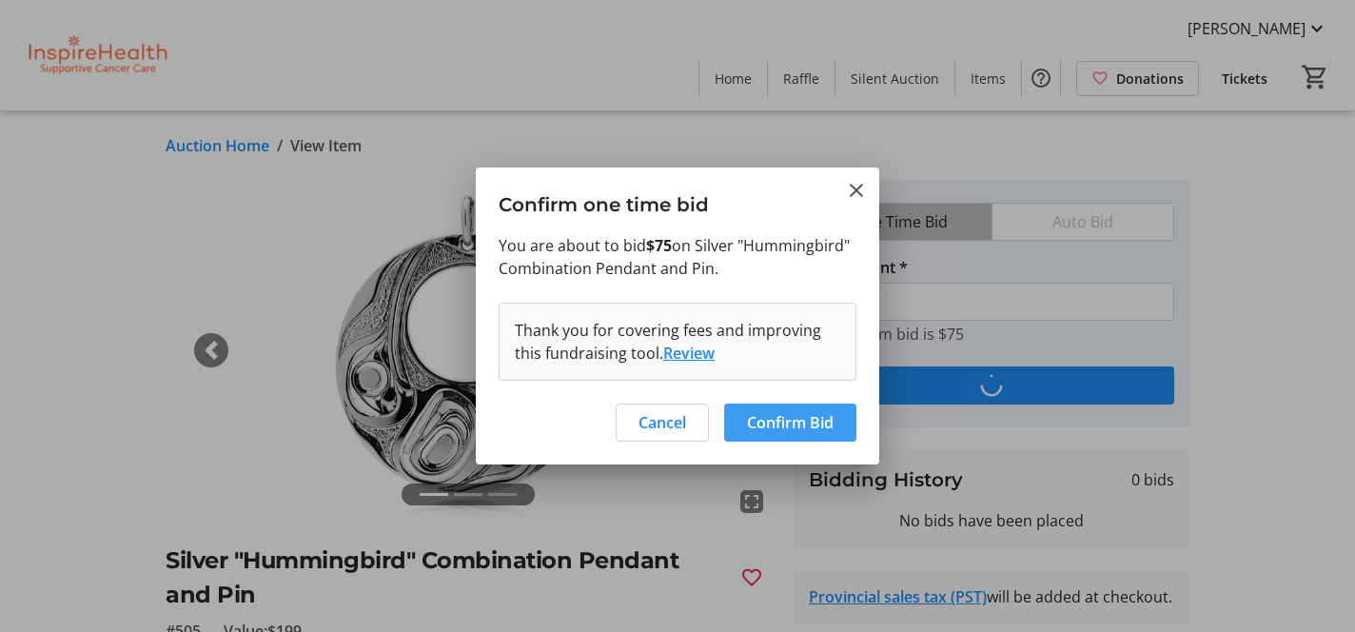
click at [758, 416] on span "Confirm Bid" at bounding box center [790, 422] width 87 height 23
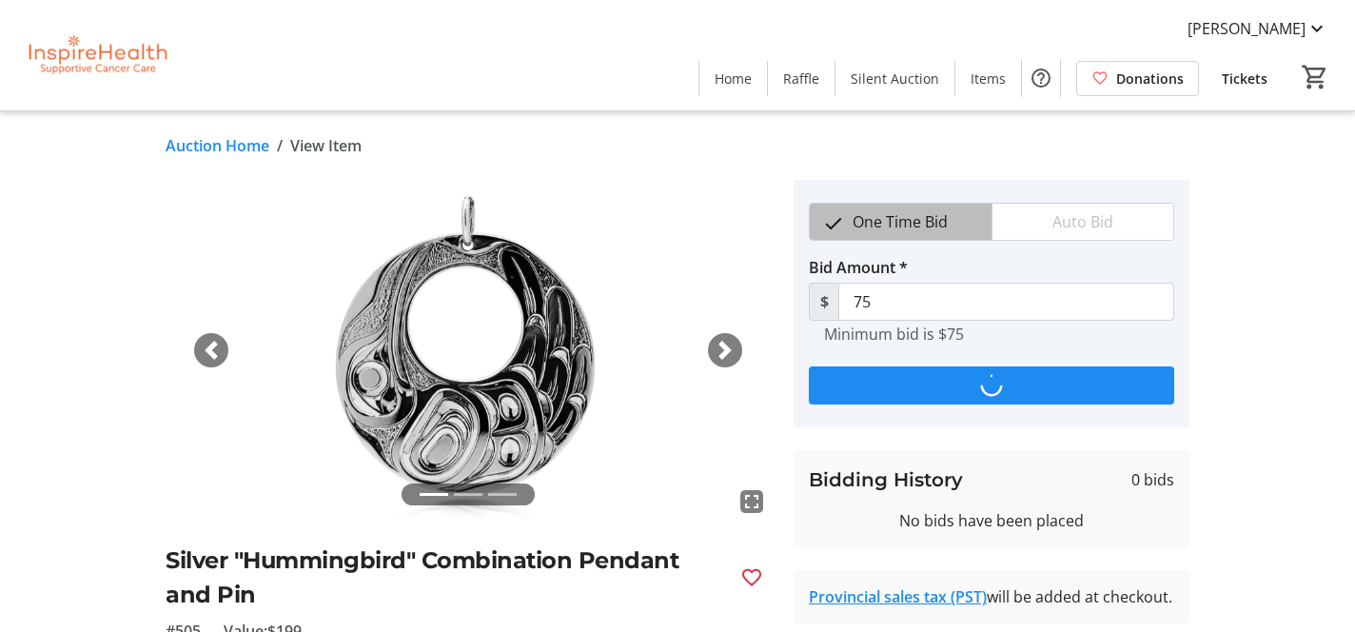
type input "110"
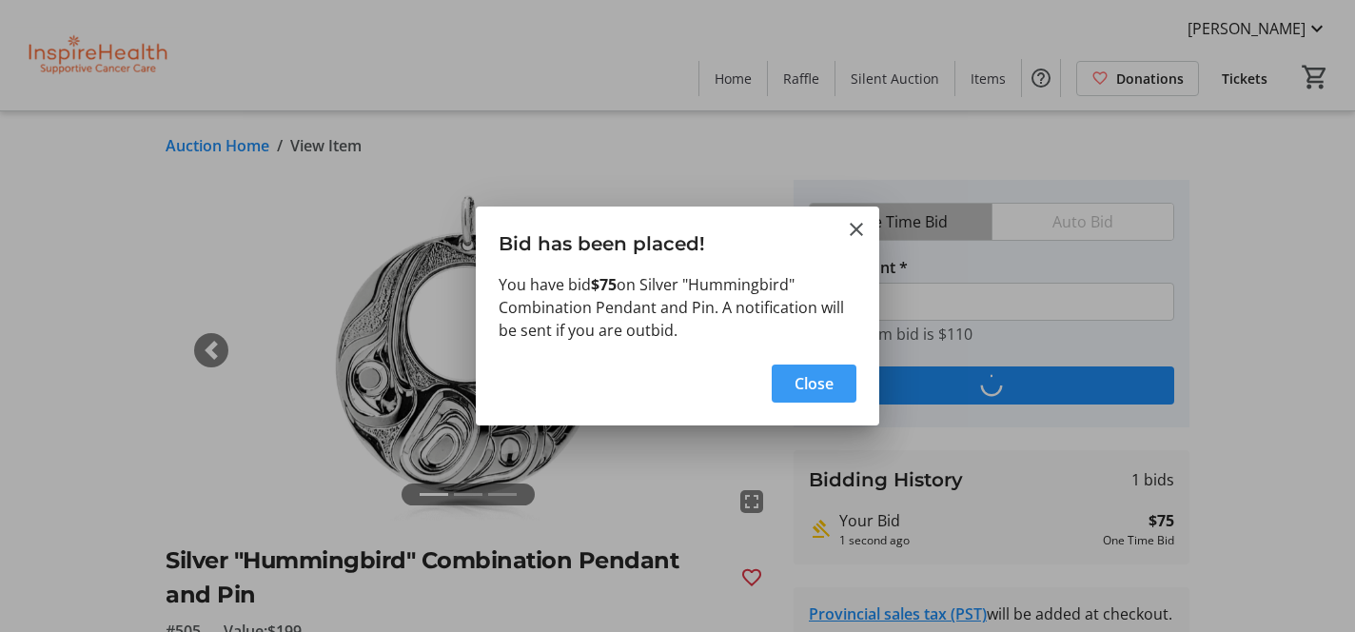
click at [827, 386] on span "Close" at bounding box center [813, 383] width 39 height 23
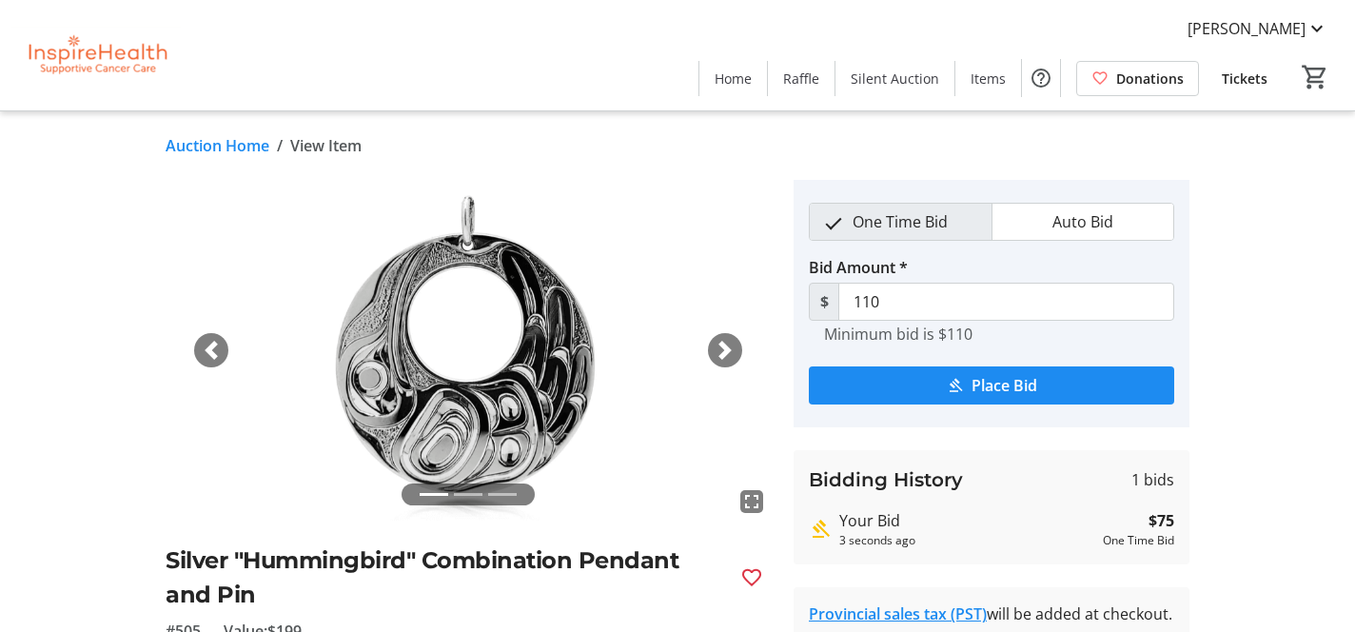
click at [196, 147] on link "Auction Home" at bounding box center [218, 145] width 104 height 23
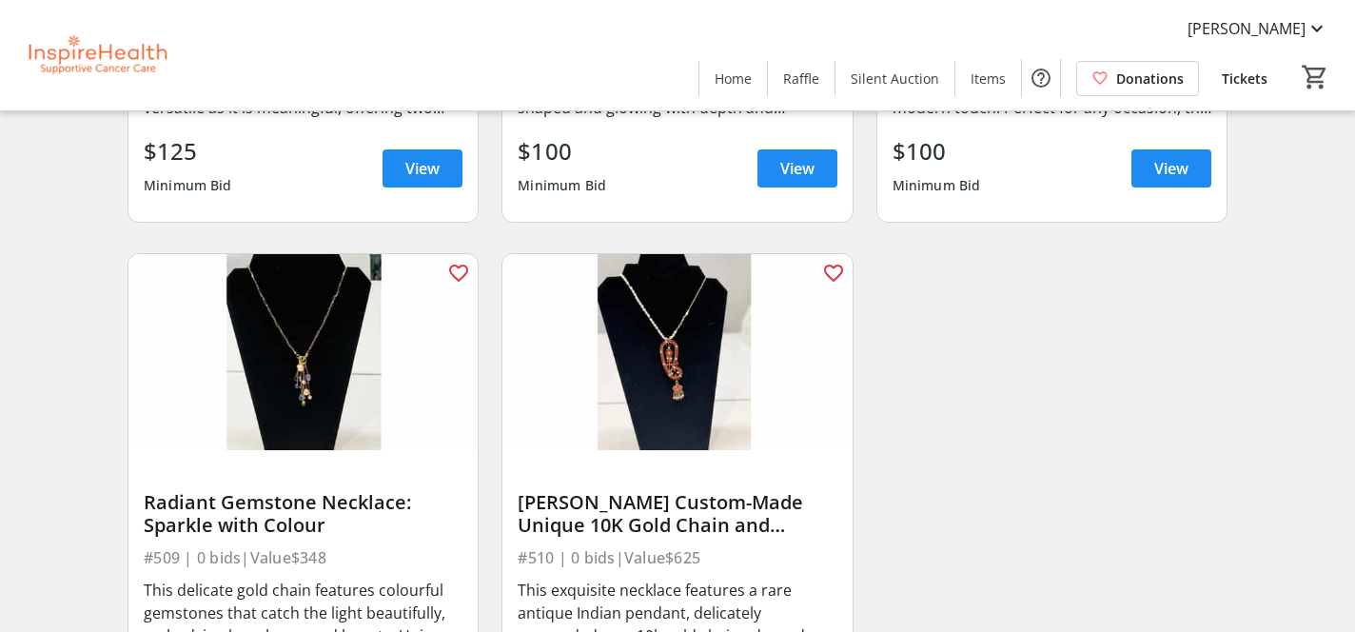
scroll to position [1788, 0]
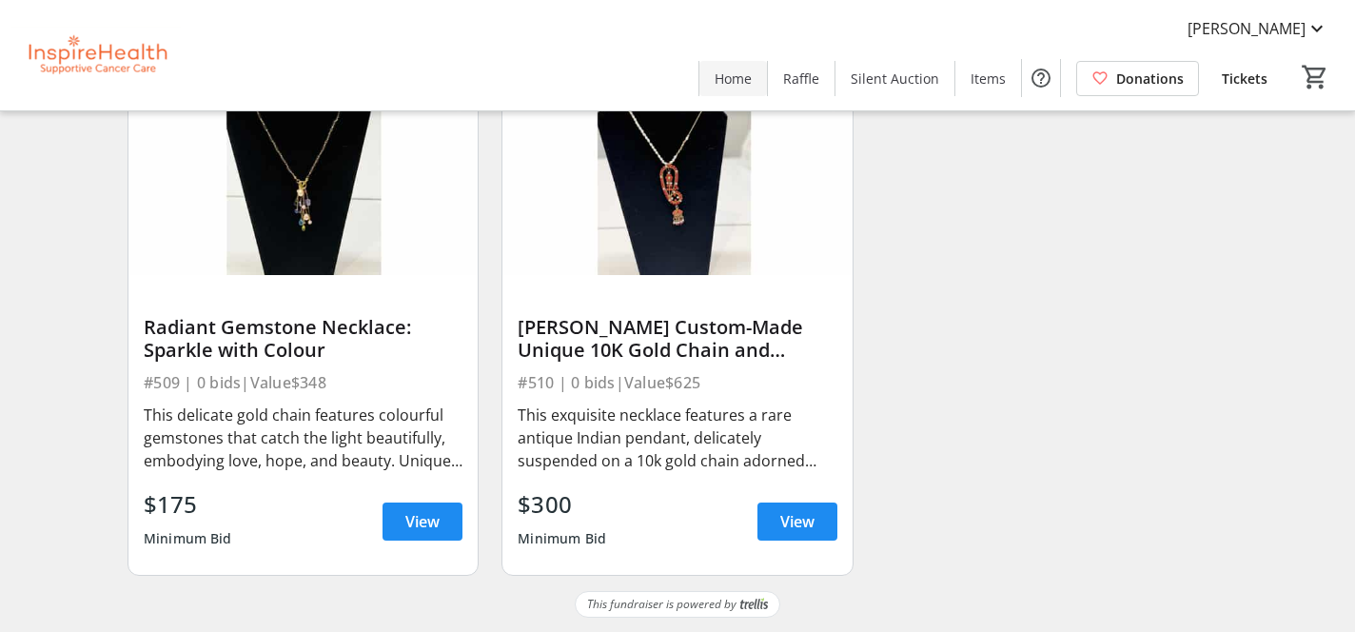
click at [752, 82] on span "Home" at bounding box center [732, 78] width 37 height 20
